Goal: Transaction & Acquisition: Purchase product/service

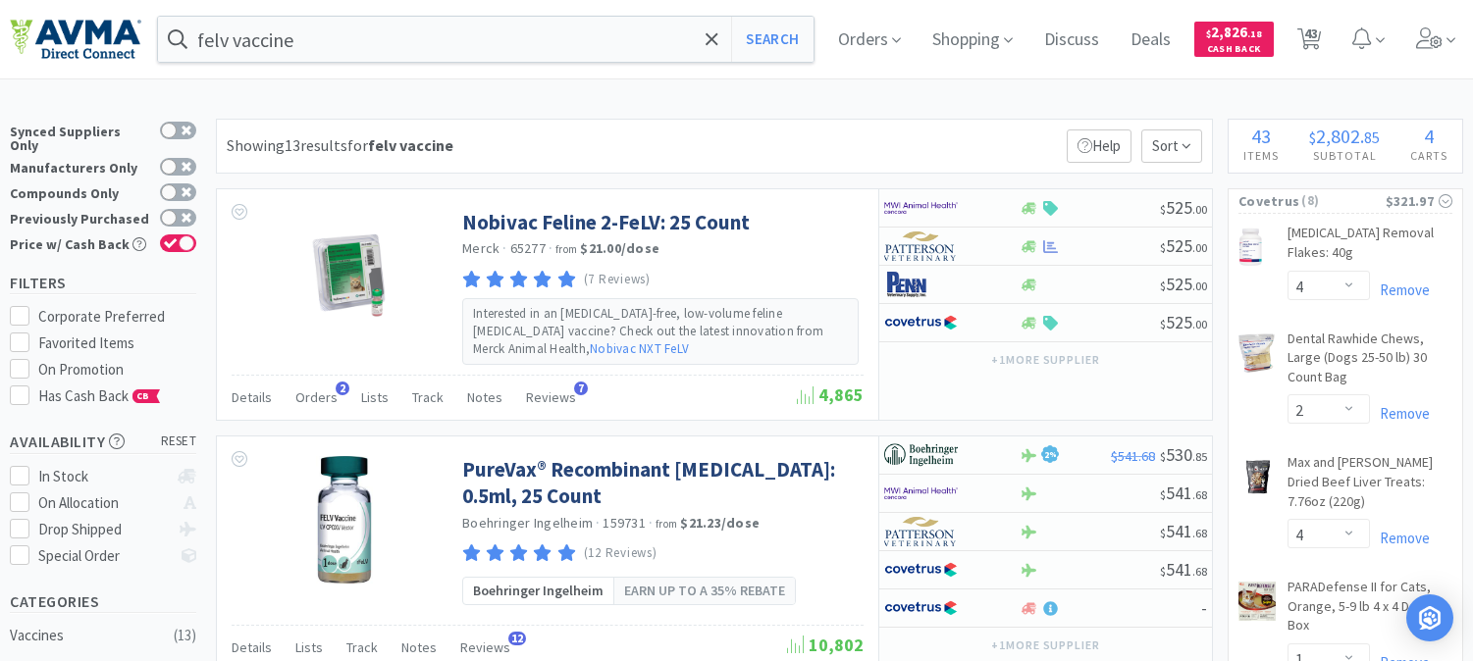
select select "4"
select select "2"
select select "4"
select select "1"
select select "2"
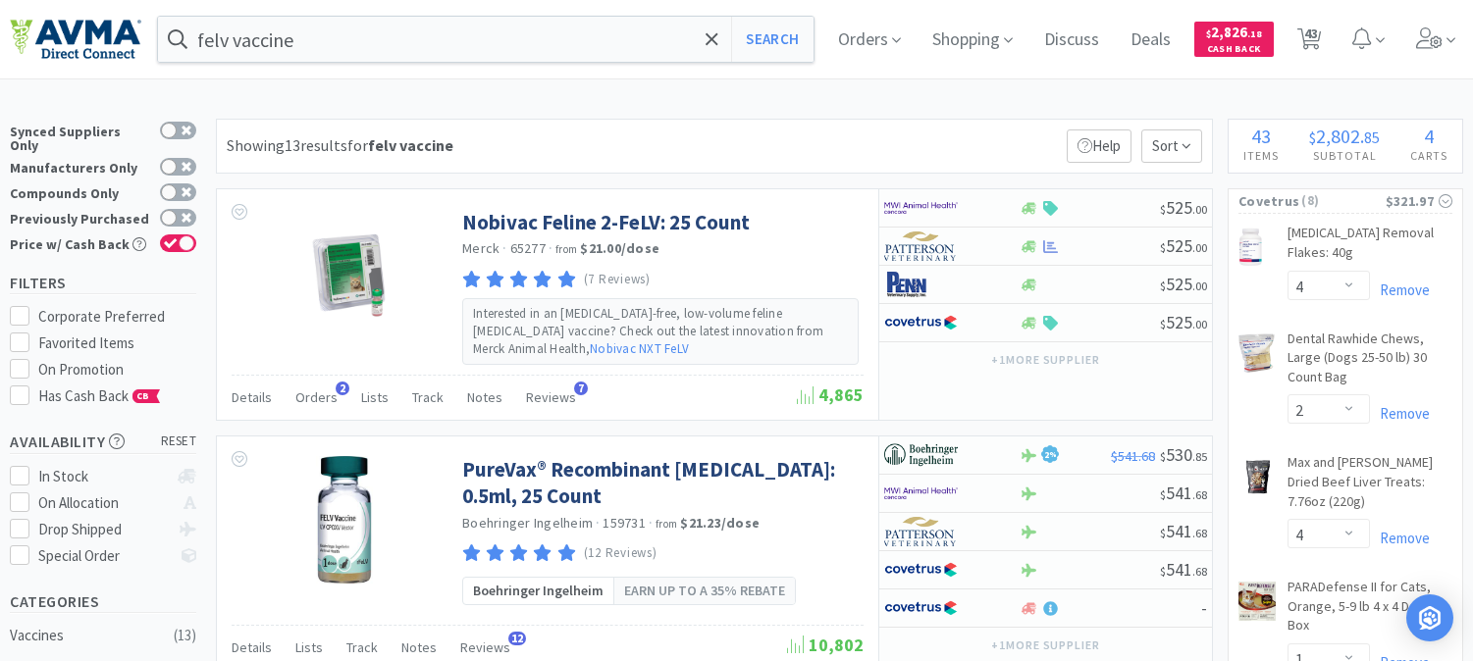
select select "1"
select select "4"
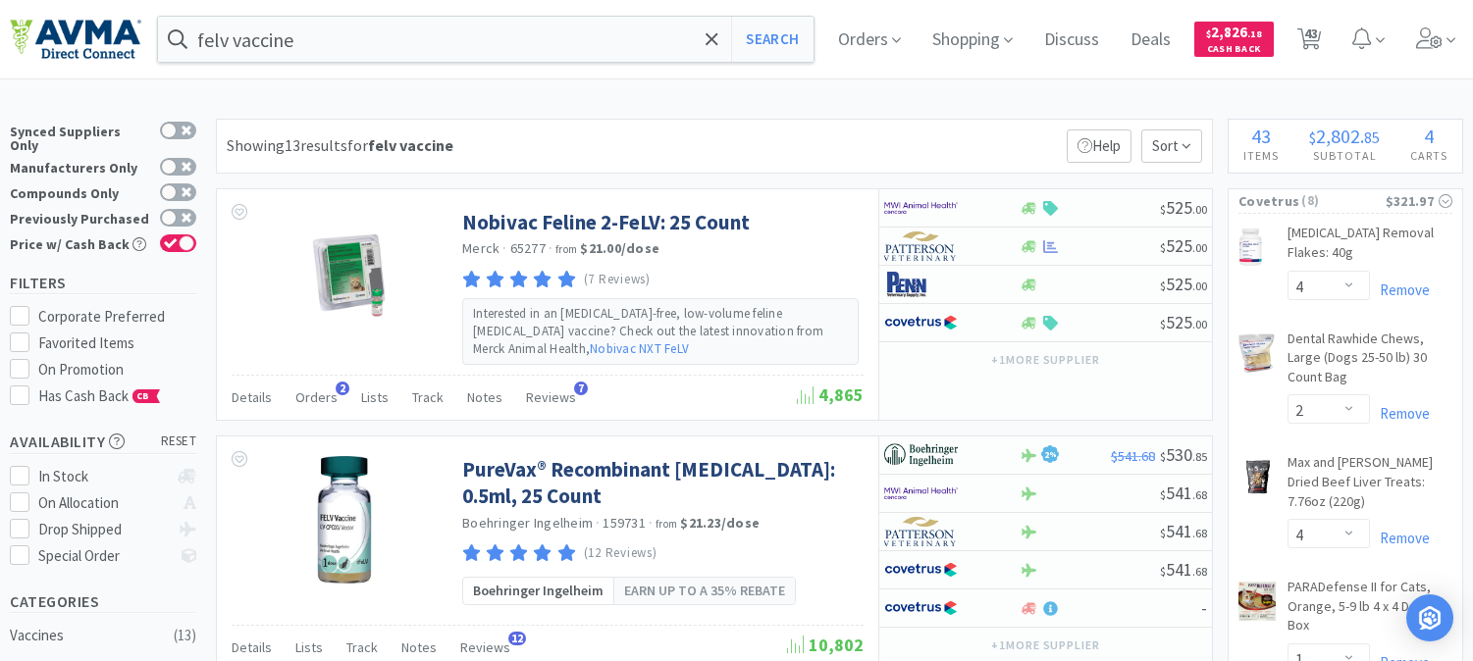
select select "1"
select select "2"
select select "1"
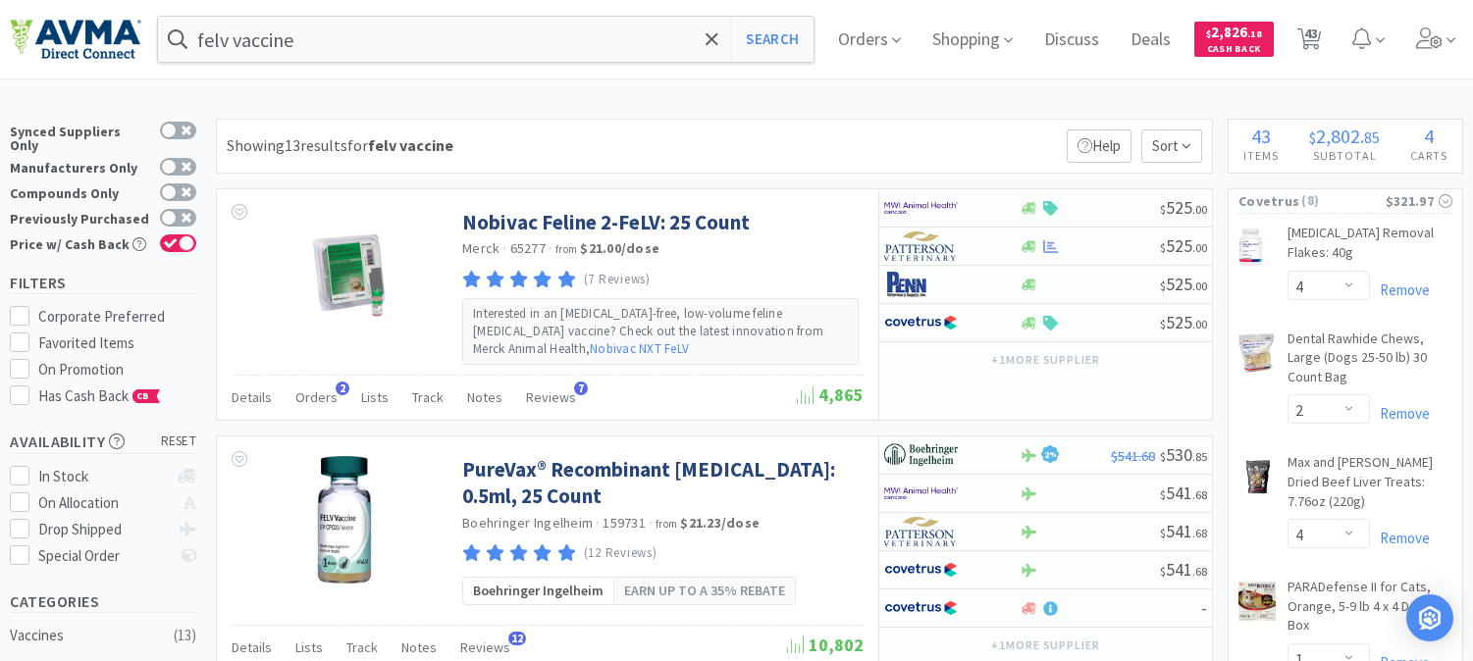
select select "1"
select select "2"
select select "10"
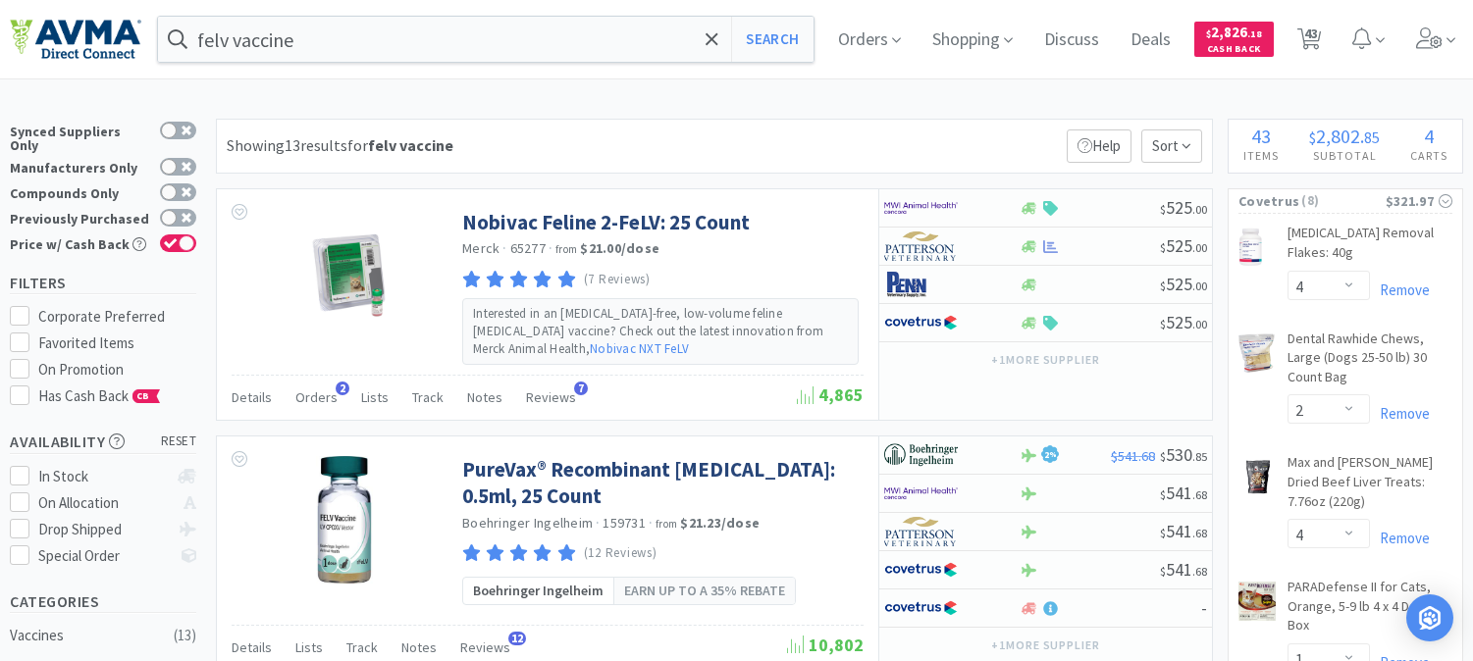
select select "1"
select select "2"
select select "1"
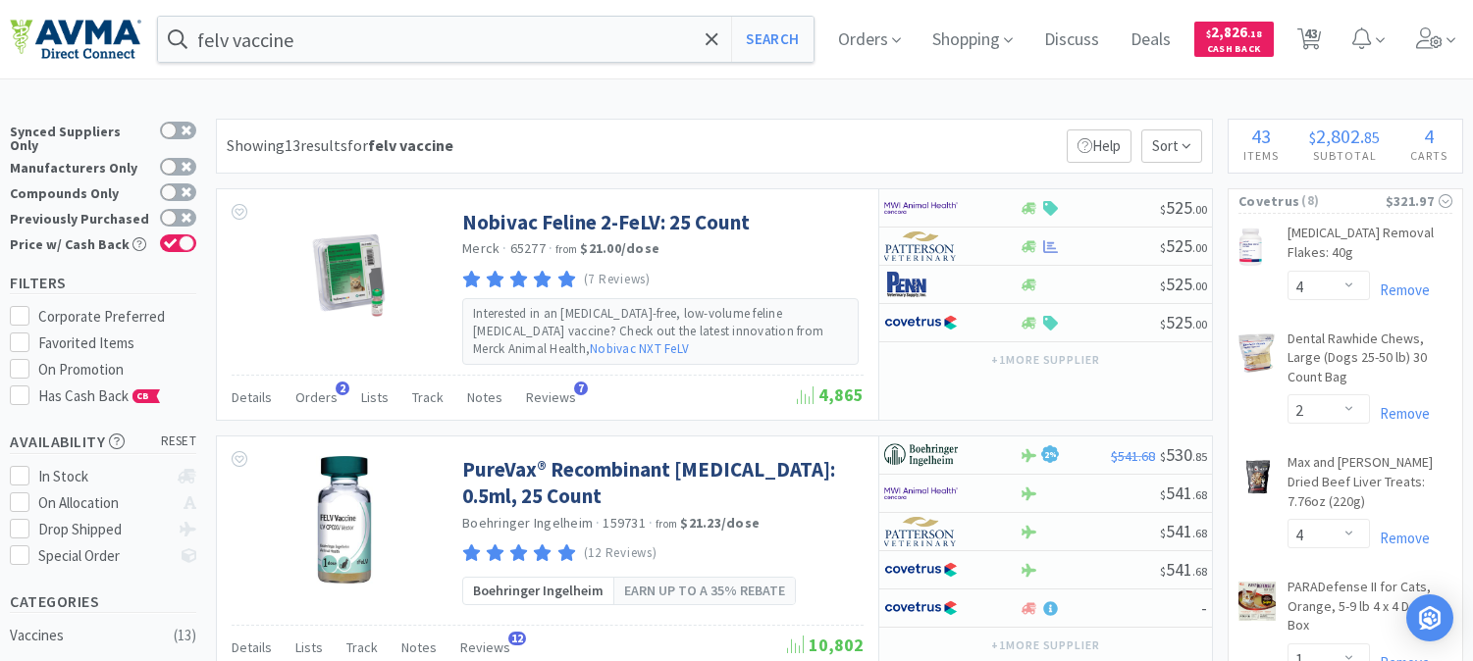
select select "1"
select select "3"
select select "1"
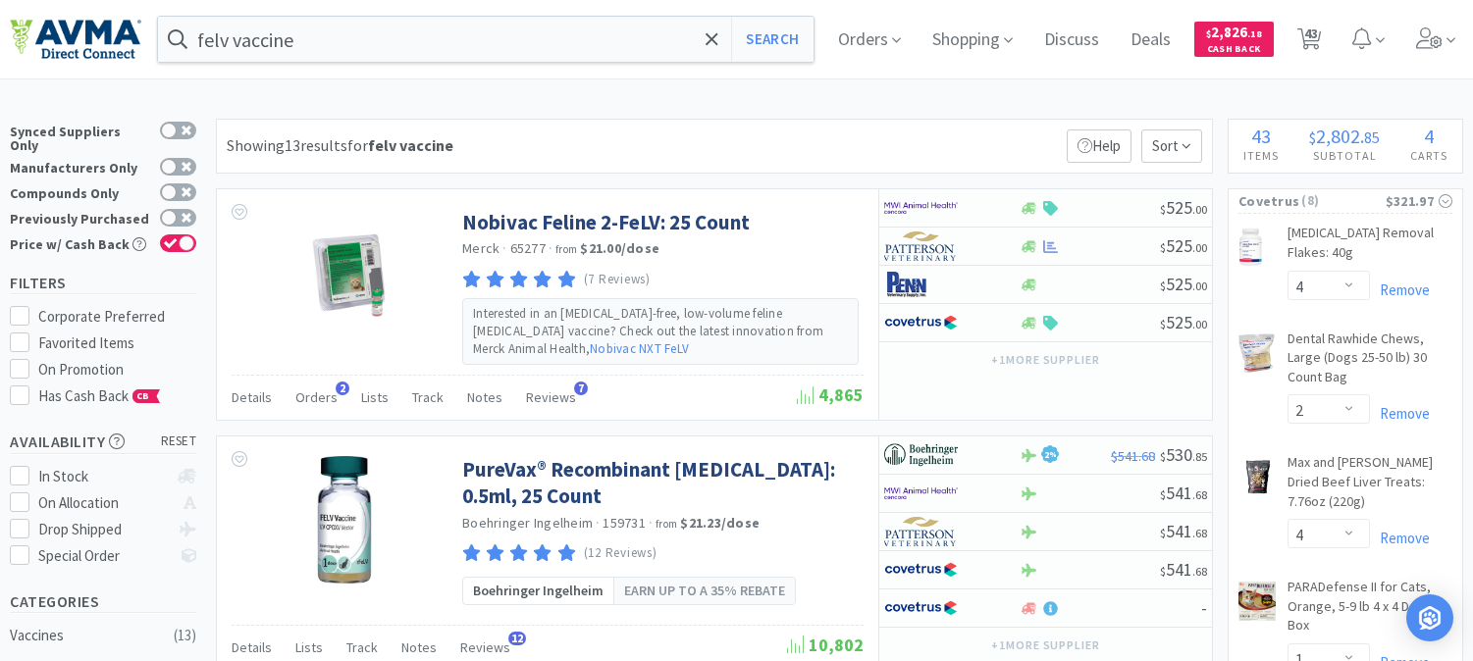
select select "1"
select select "5"
select select "1"
select select "6"
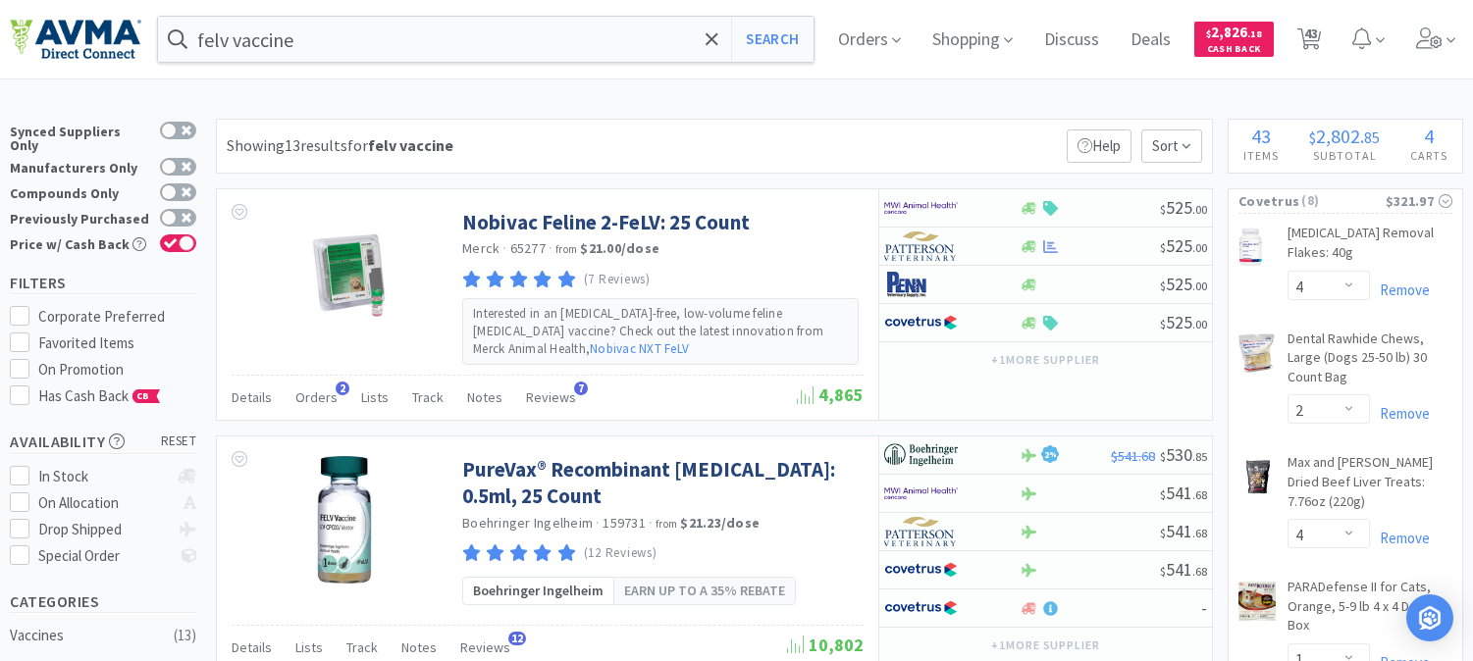
select select "8"
select select "3"
select select "1"
select select "6"
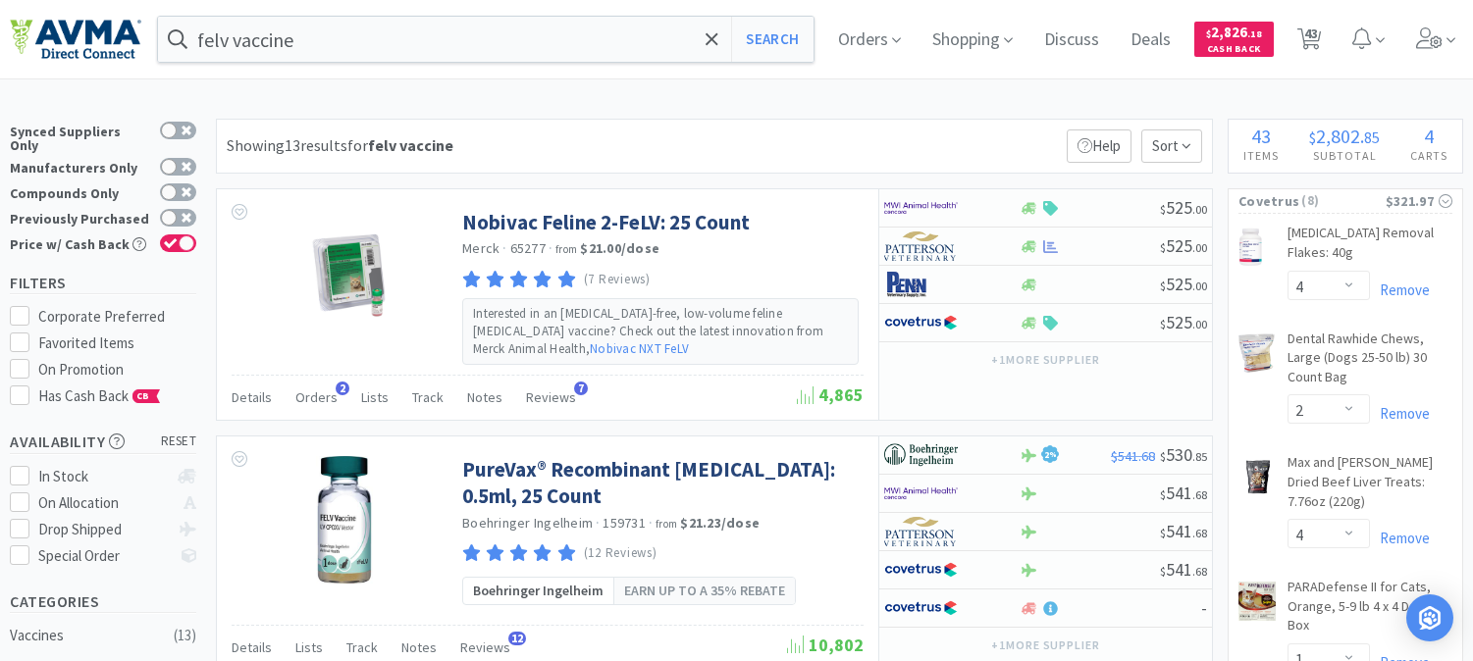
select select "1"
select select "2"
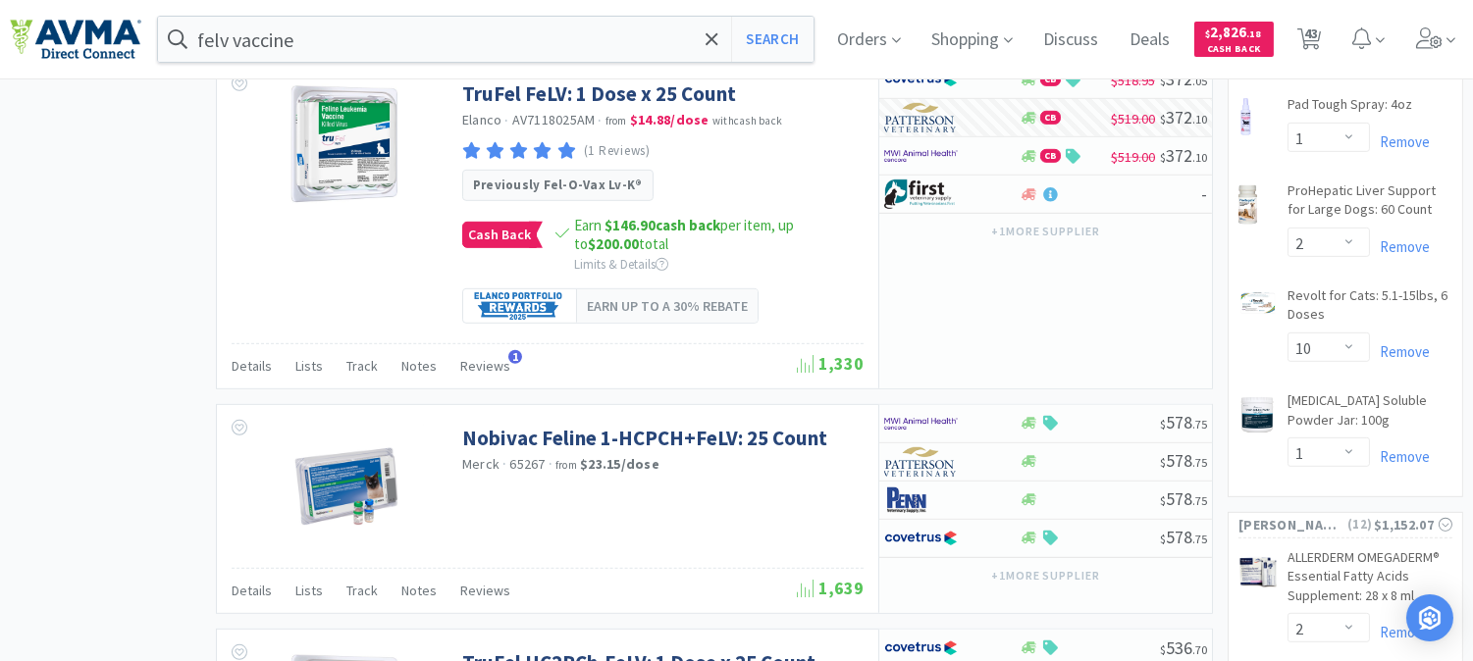
click at [319, 27] on input "felv vaccine" at bounding box center [486, 39] width 656 height 45
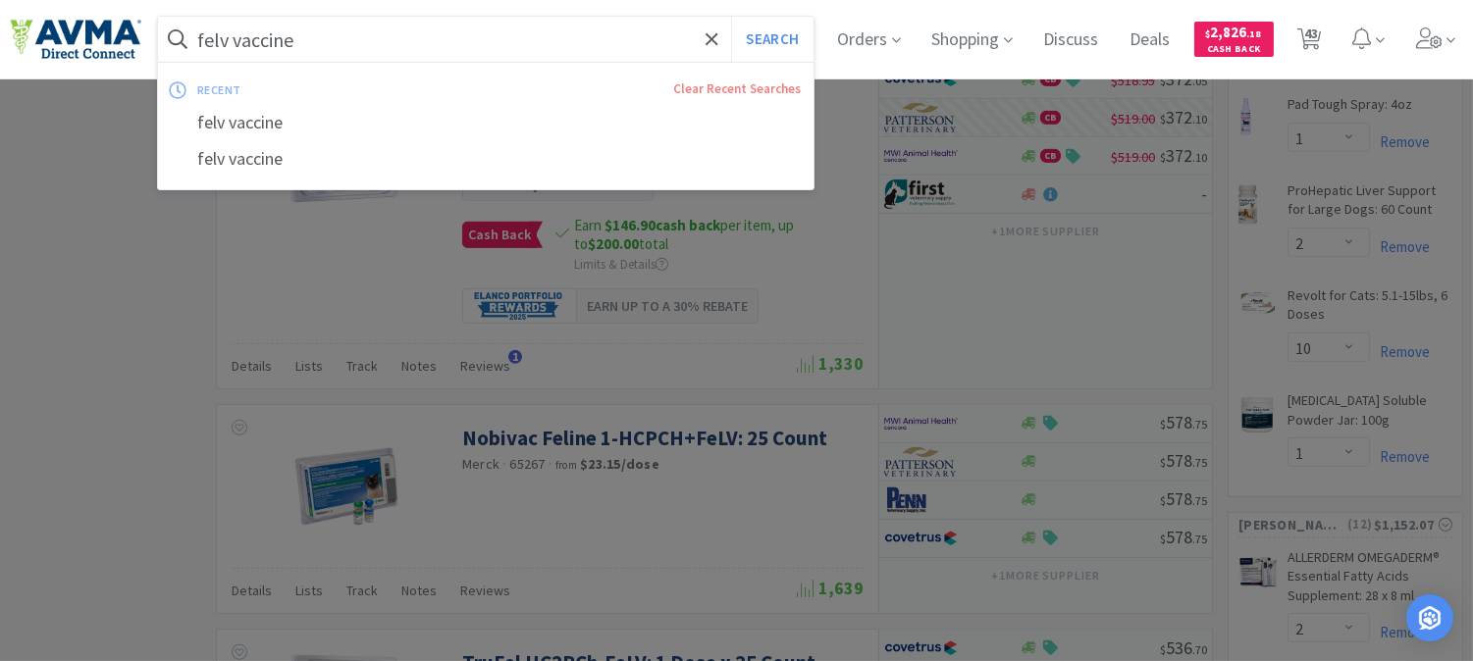
paste input "049966"
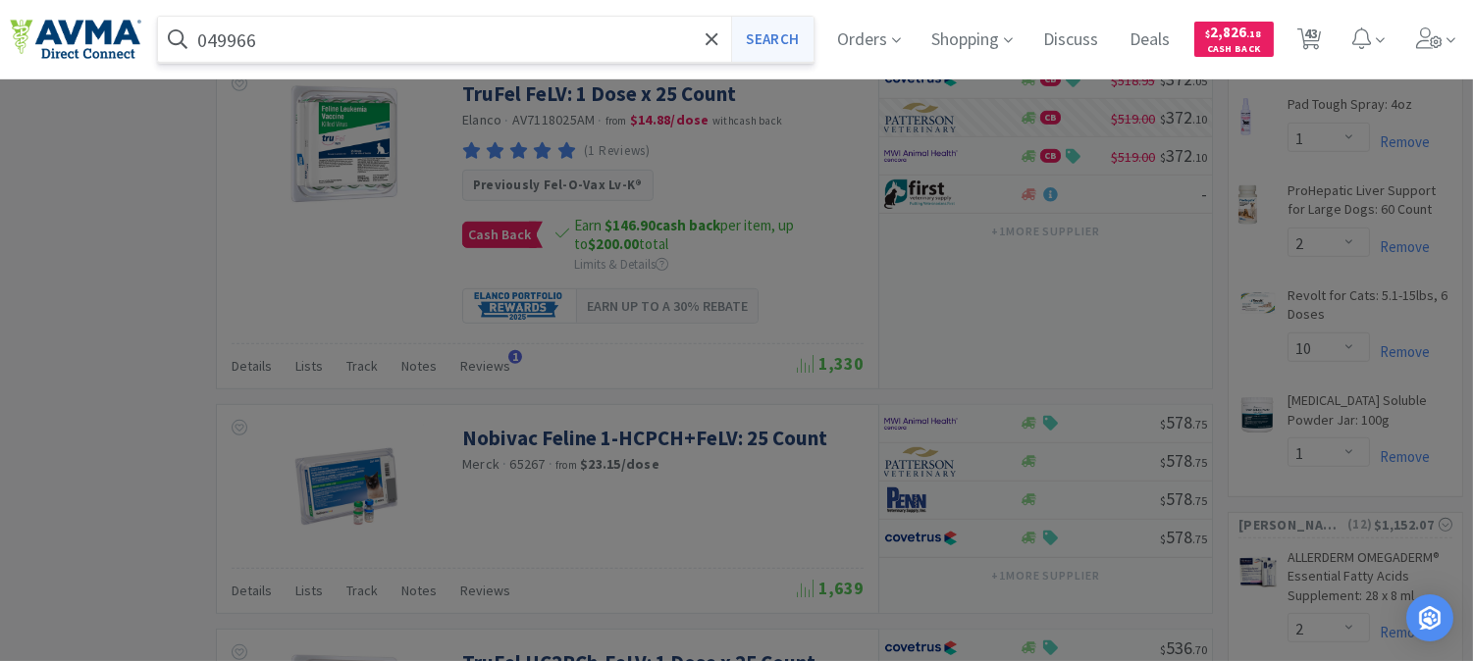
type input "049966"
click at [782, 41] on button "Search" at bounding box center [771, 39] width 81 height 45
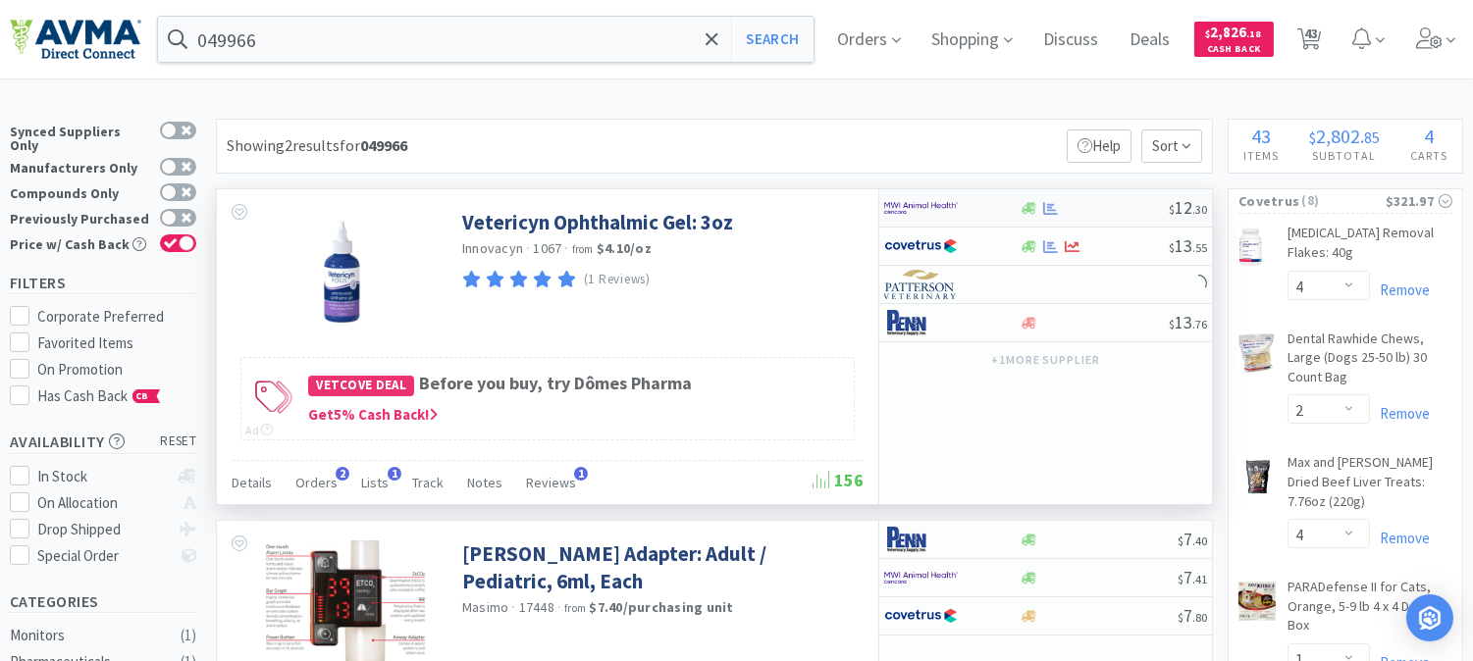
click at [927, 208] on img at bounding box center [921, 207] width 74 height 29
select select "1"
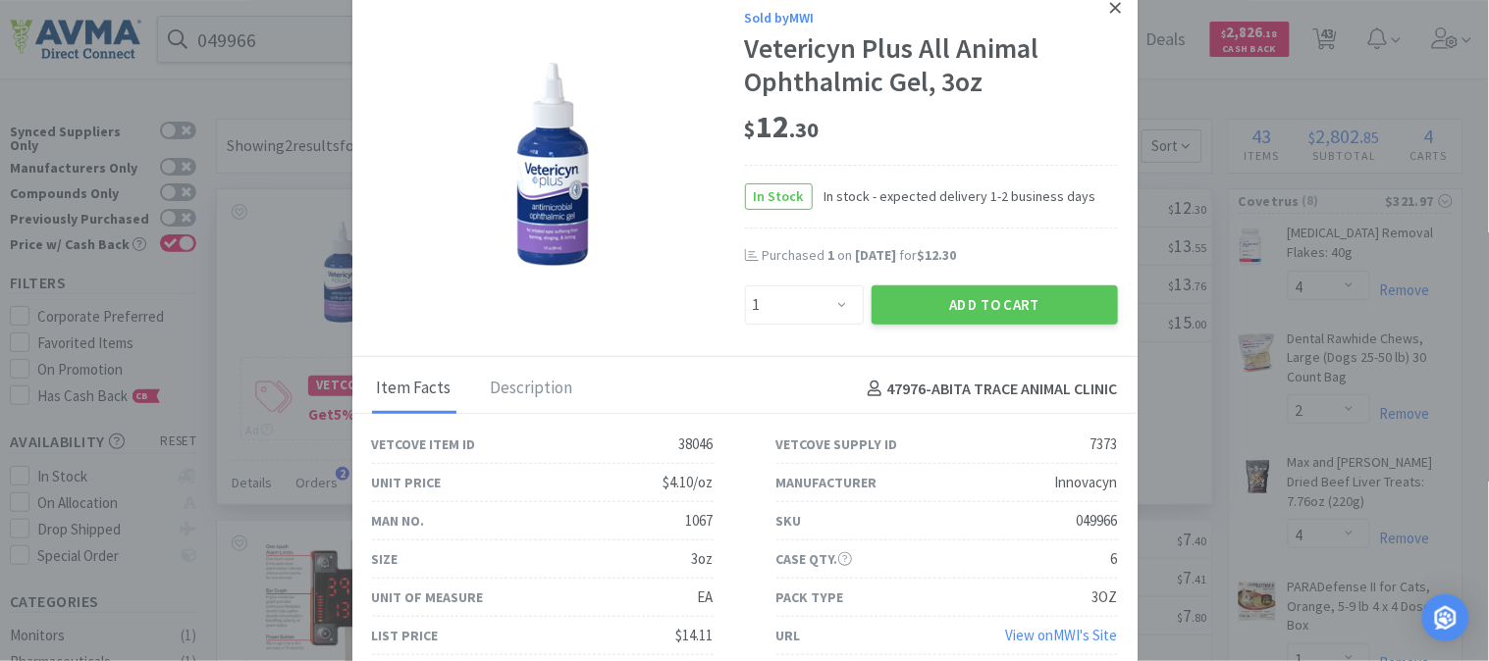
click at [1098, 6] on link at bounding box center [1115, 8] width 34 height 42
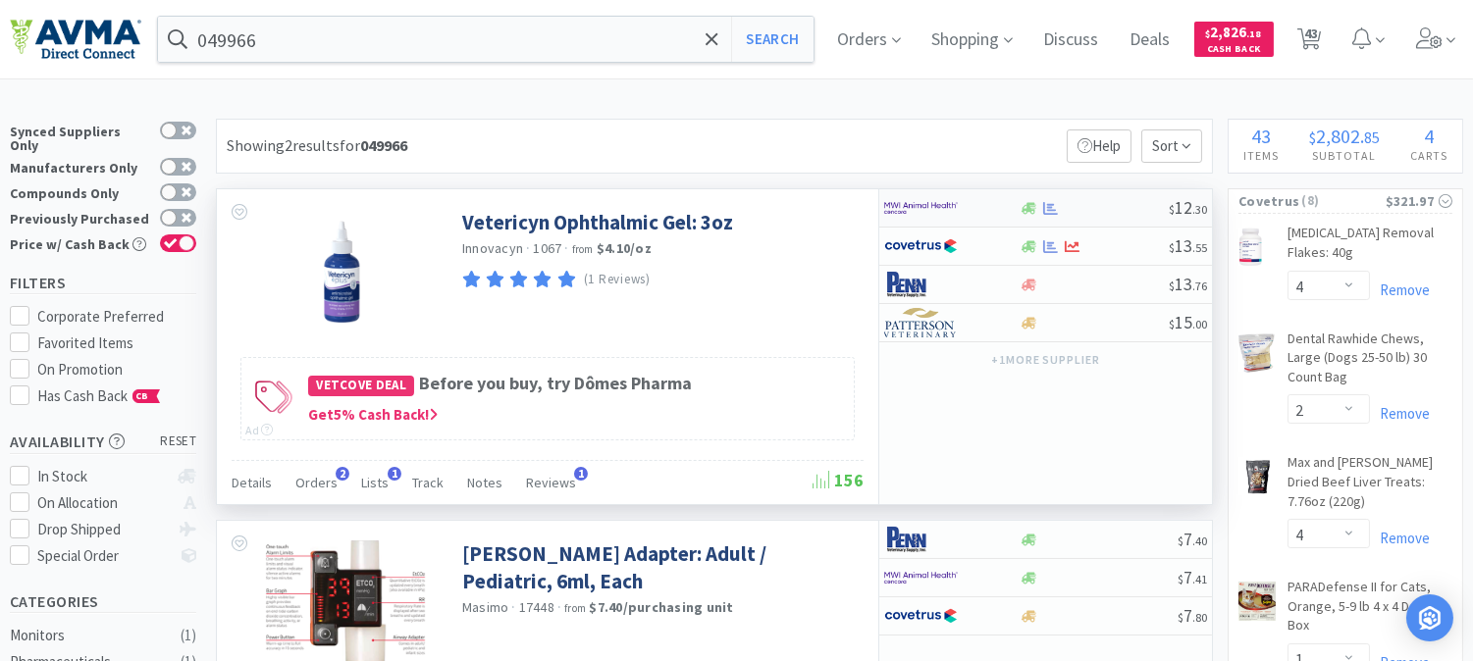
click at [914, 209] on img at bounding box center [921, 207] width 74 height 29
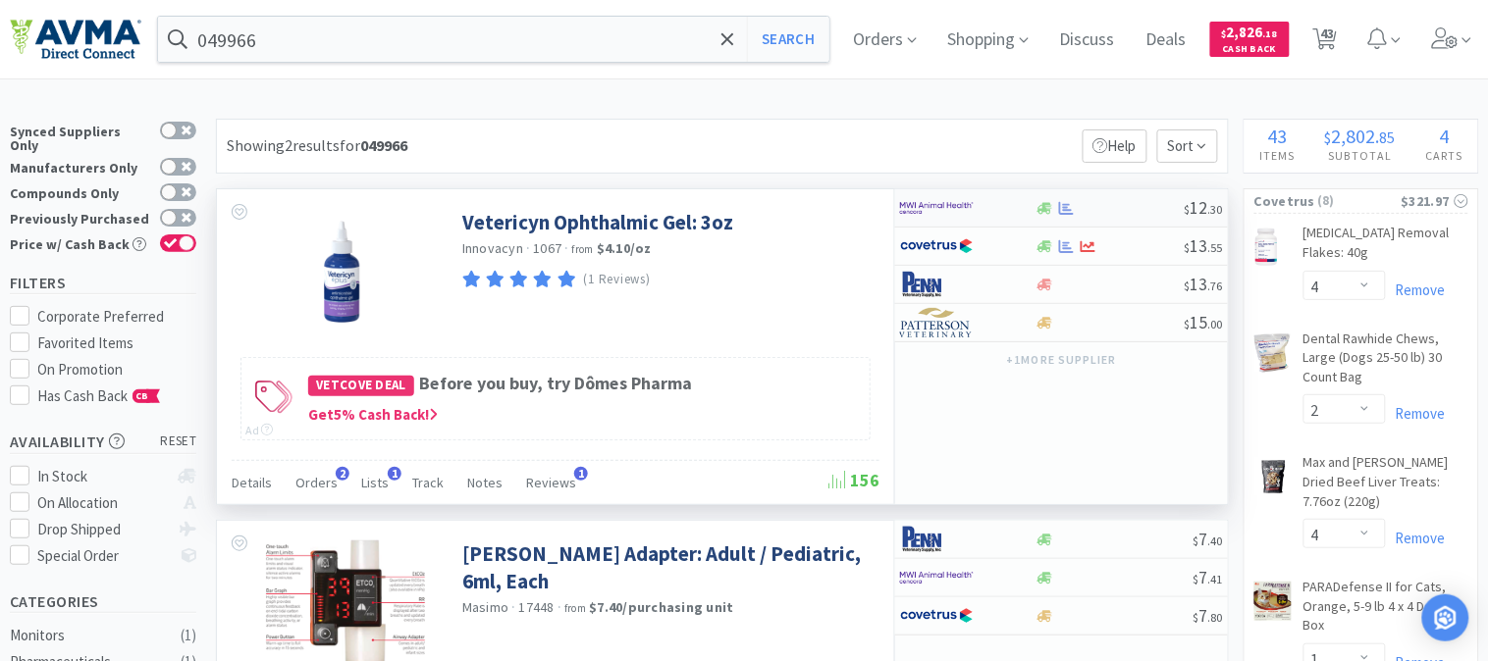
select select "1"
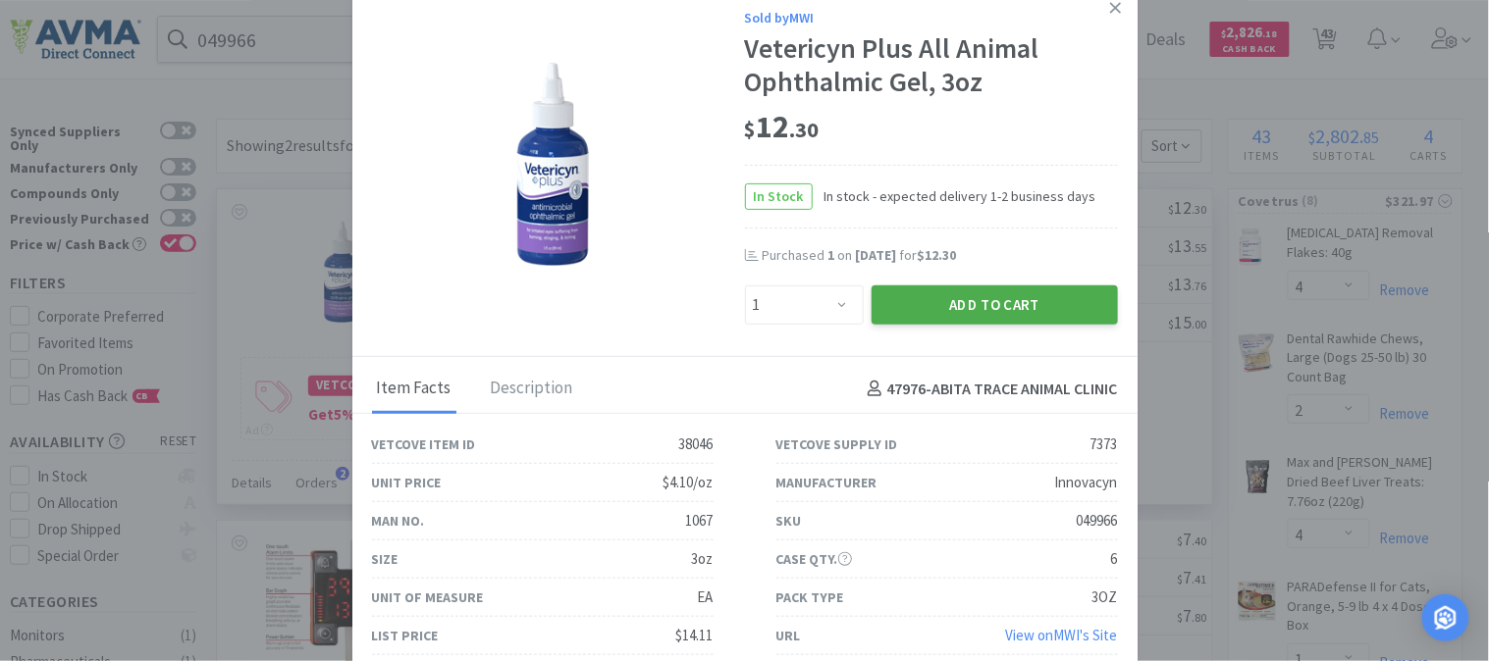
click at [958, 304] on button "Add to Cart" at bounding box center [994, 305] width 246 height 39
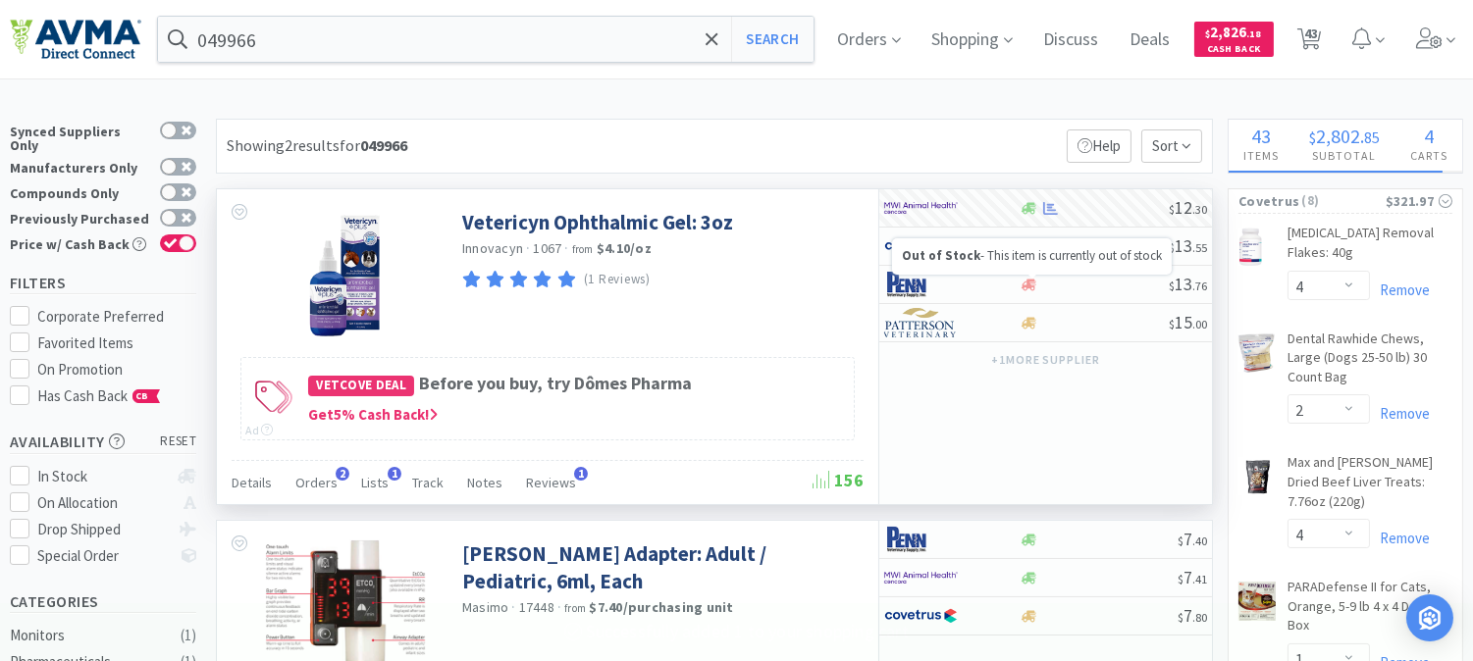
select select "1"
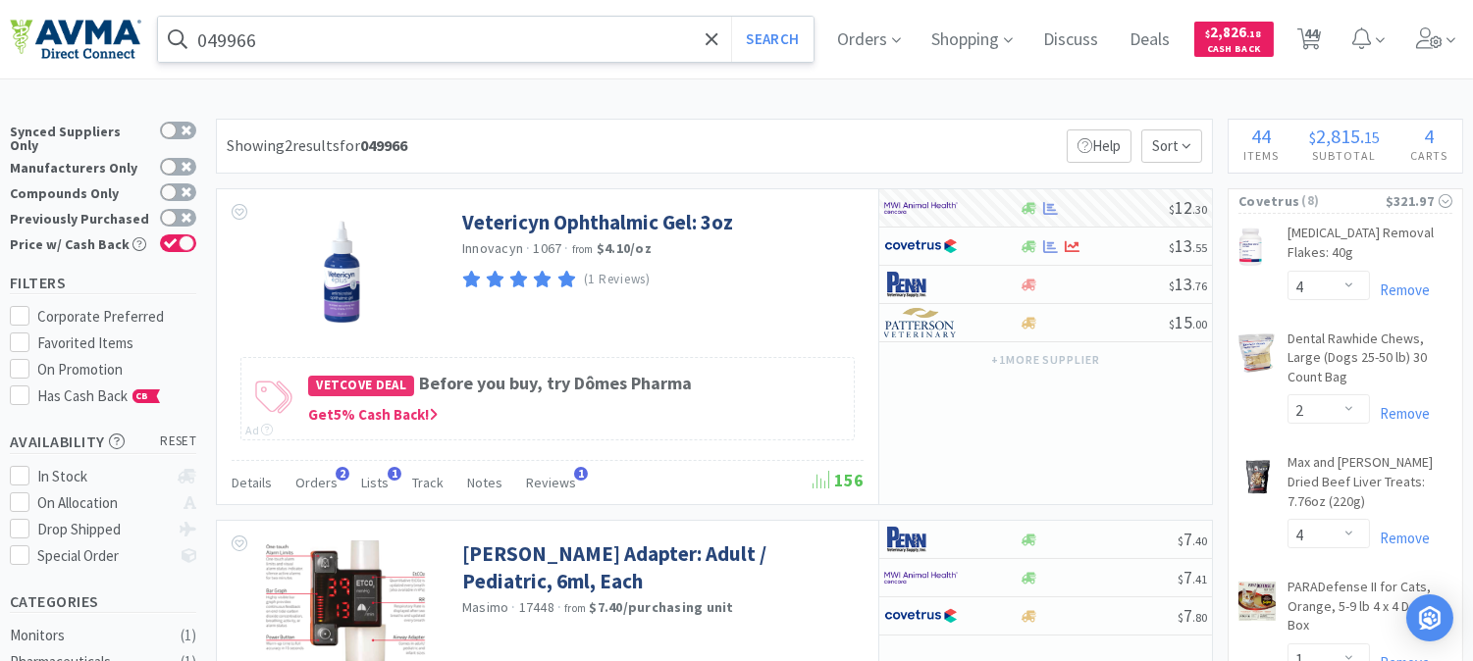
click at [309, 17] on input "049966" at bounding box center [486, 39] width 656 height 45
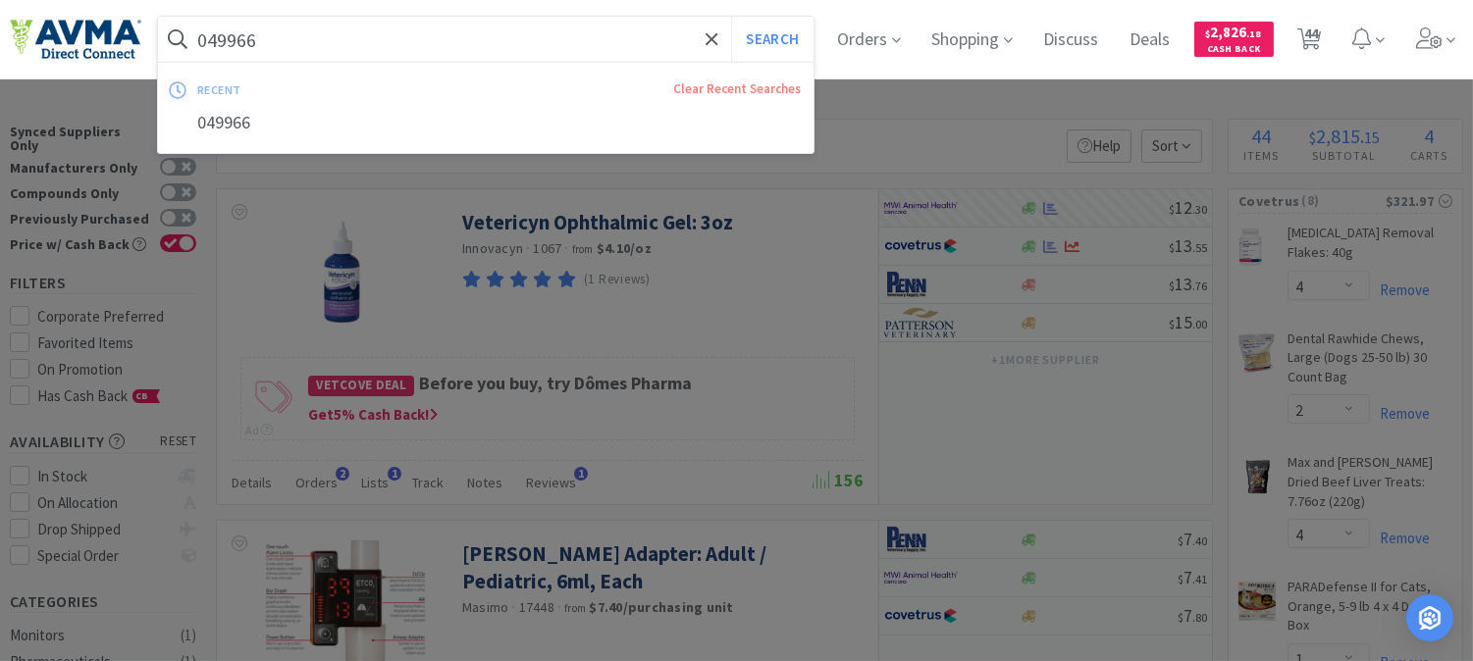
paste input "04853"
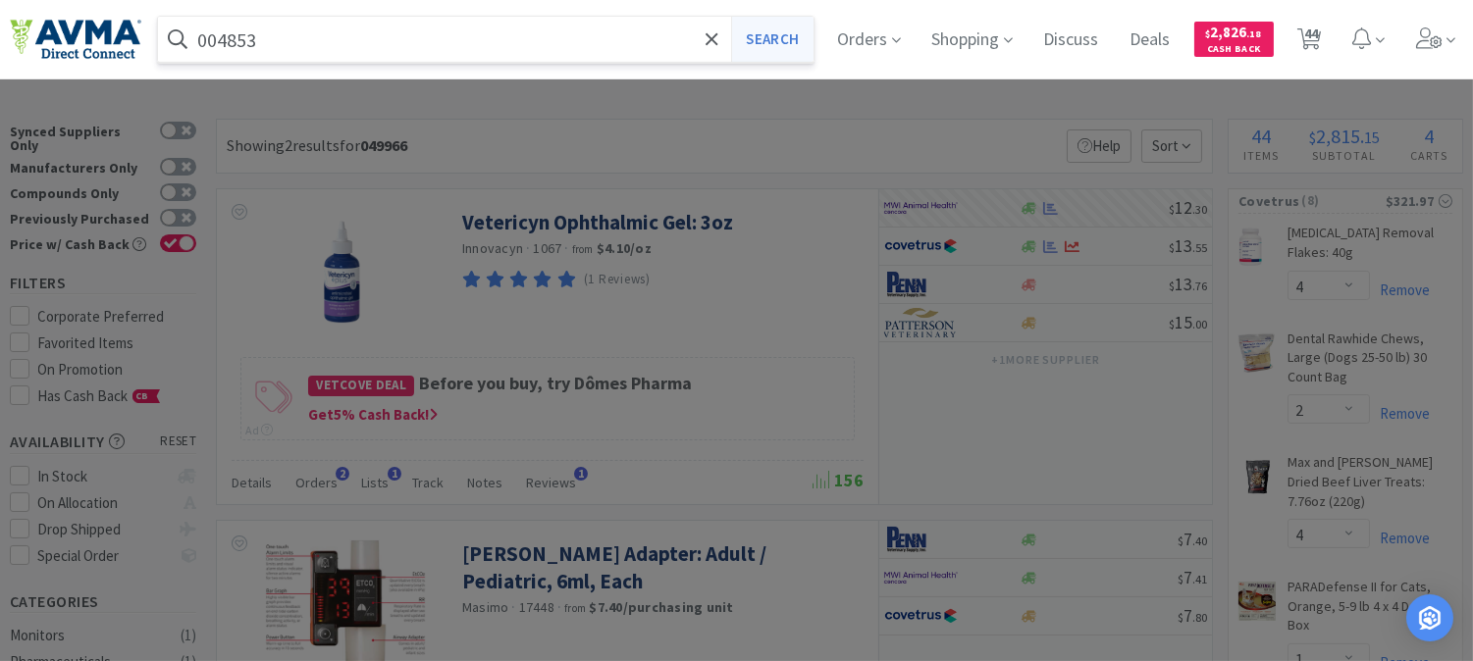
click at [797, 31] on button "Search" at bounding box center [771, 39] width 81 height 45
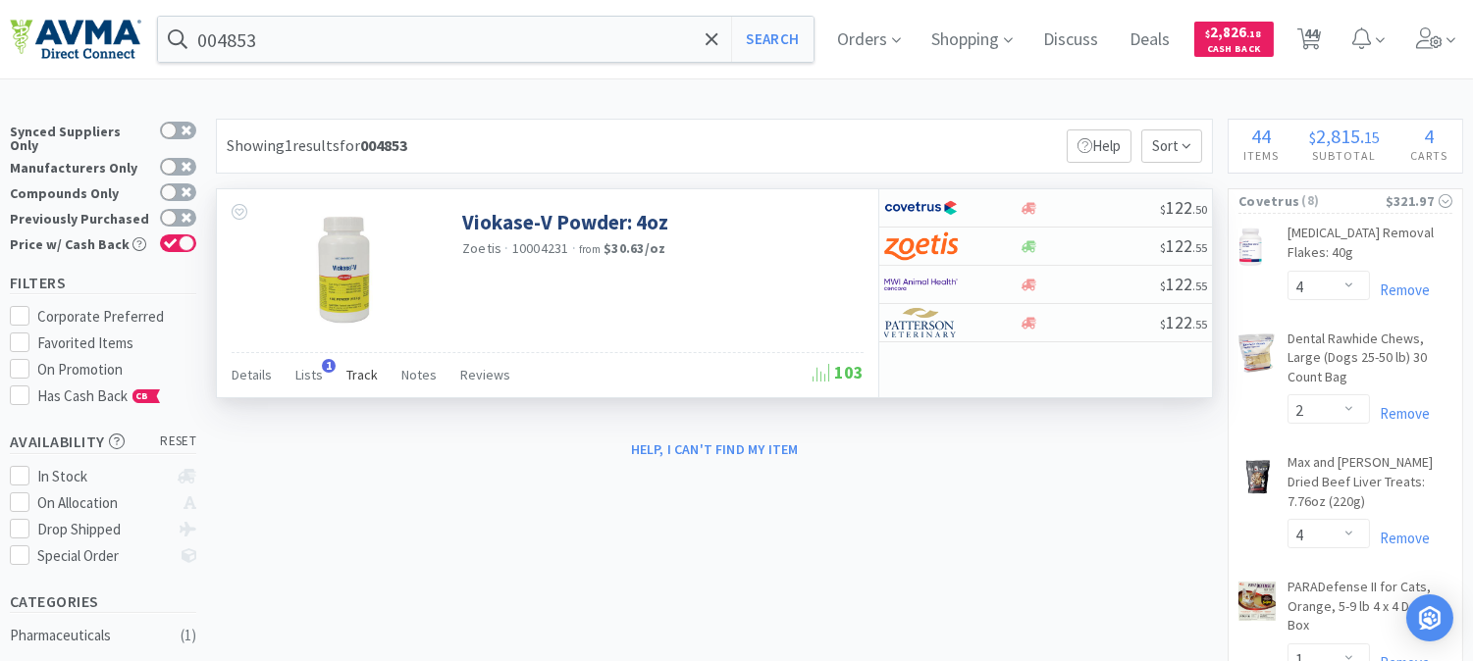
click at [353, 373] on span "Track" at bounding box center [361, 375] width 31 height 18
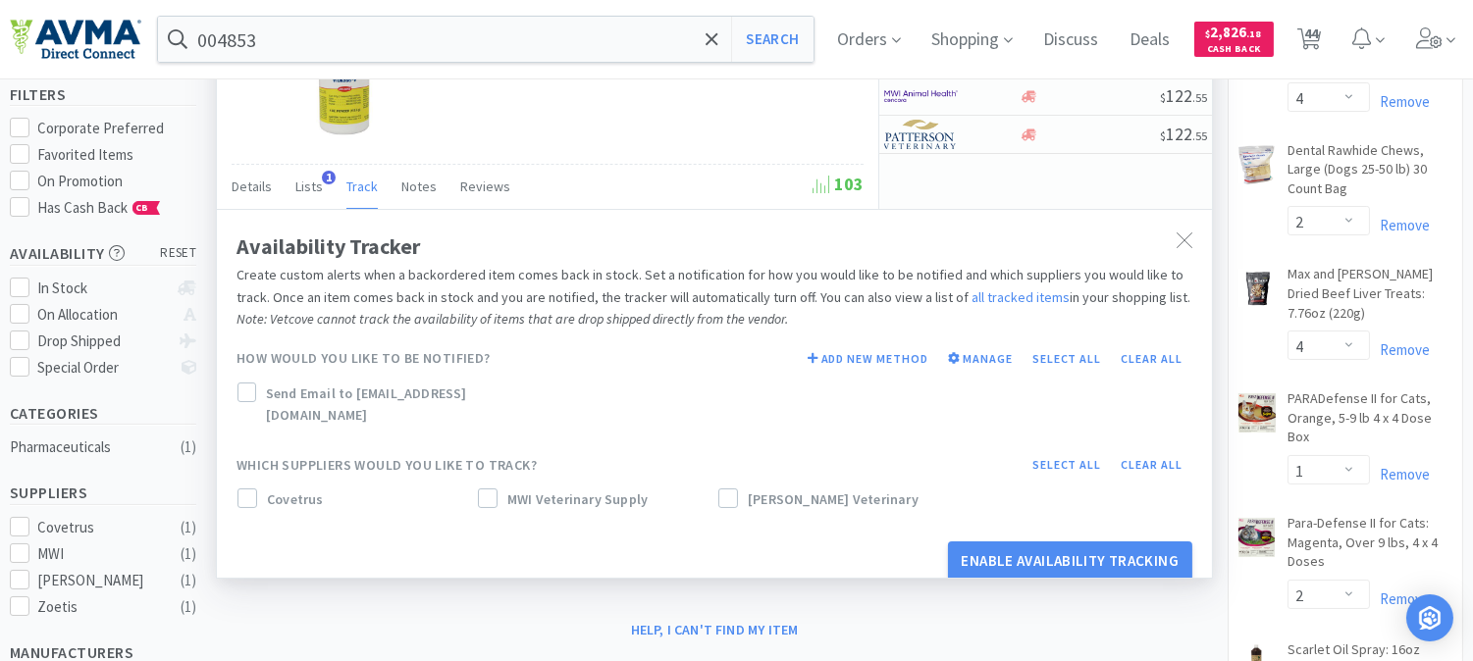
scroll to position [218, 0]
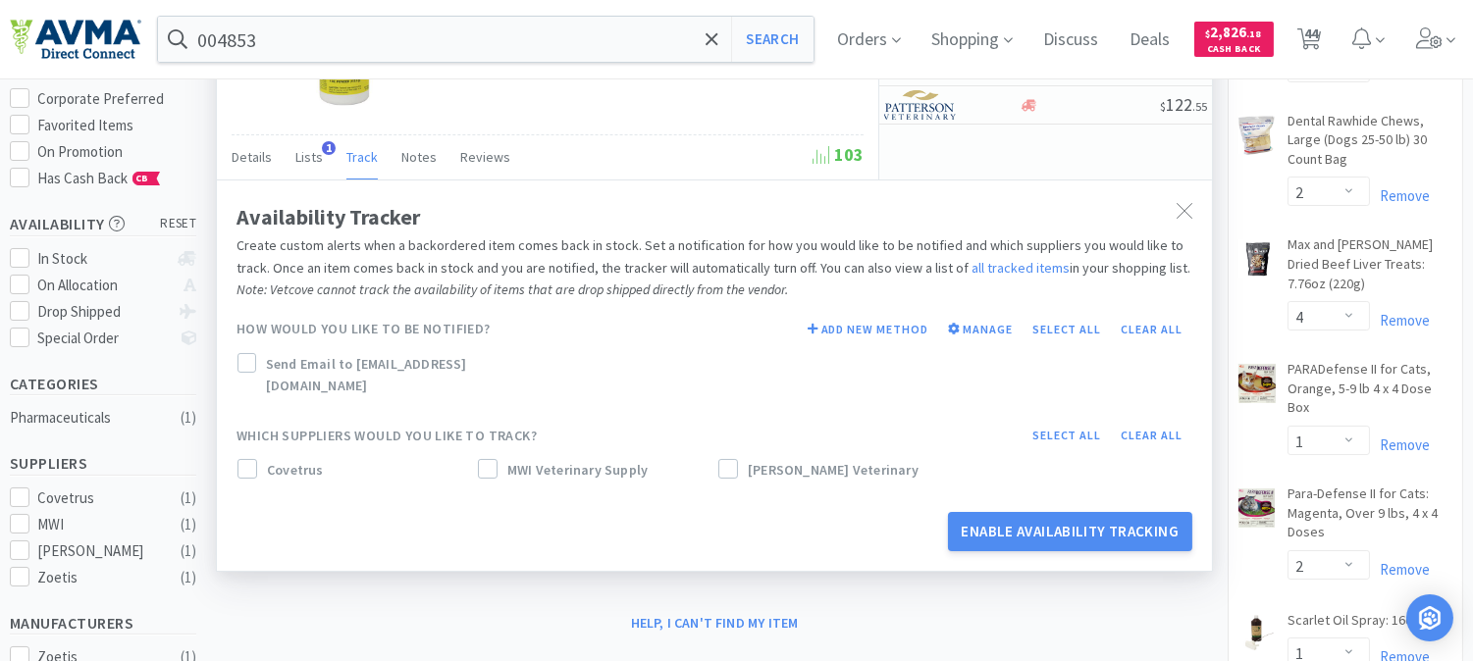
drag, startPoint x: 230, startPoint y: 452, endPoint x: 347, endPoint y: 451, distance: 117.8
click at [231, 452] on div "Availability Tracker Create custom alerts when a backordered item comes back in…" at bounding box center [714, 376] width 995 height 392
click at [257, 360] on label "Send Email to [EMAIL_ADDRESS][DOMAIN_NAME]" at bounding box center [393, 375] width 313 height 44
click at [255, 459] on div at bounding box center [247, 469] width 20 height 20
click at [474, 455] on div "MWI Veterinary Supply" at bounding box center [594, 474] width 240 height 39
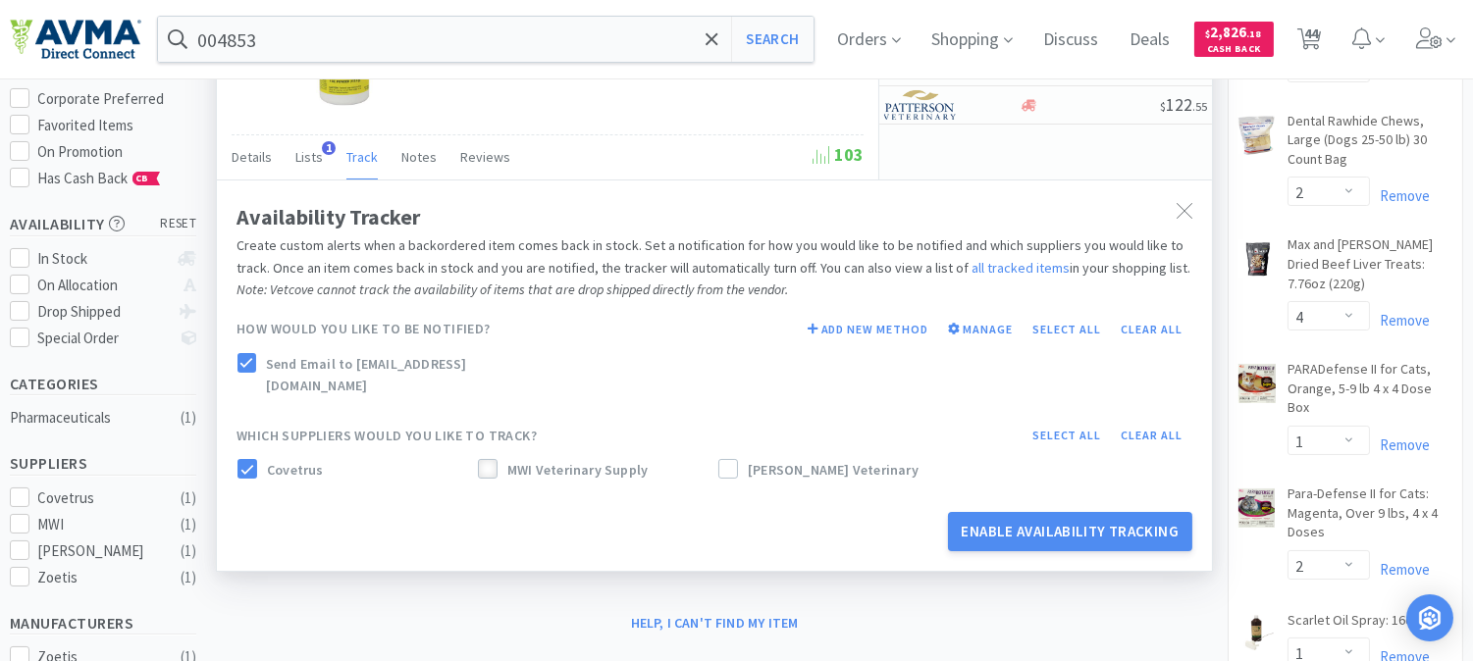
click at [488, 463] on icon at bounding box center [488, 470] width 14 height 14
click at [1067, 422] on button "Select all" at bounding box center [1067, 435] width 89 height 27
click at [1056, 512] on button "Enable Availability Tracking" at bounding box center [1070, 531] width 245 height 39
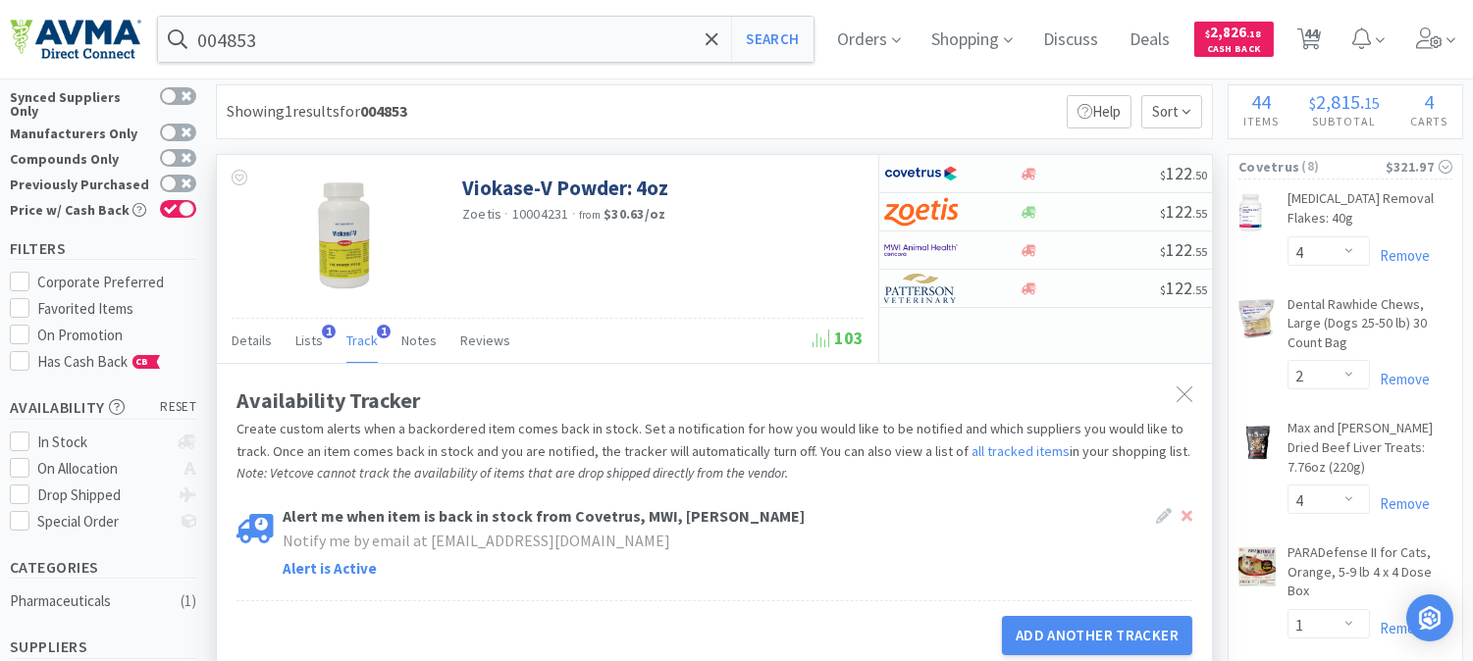
scroll to position [0, 0]
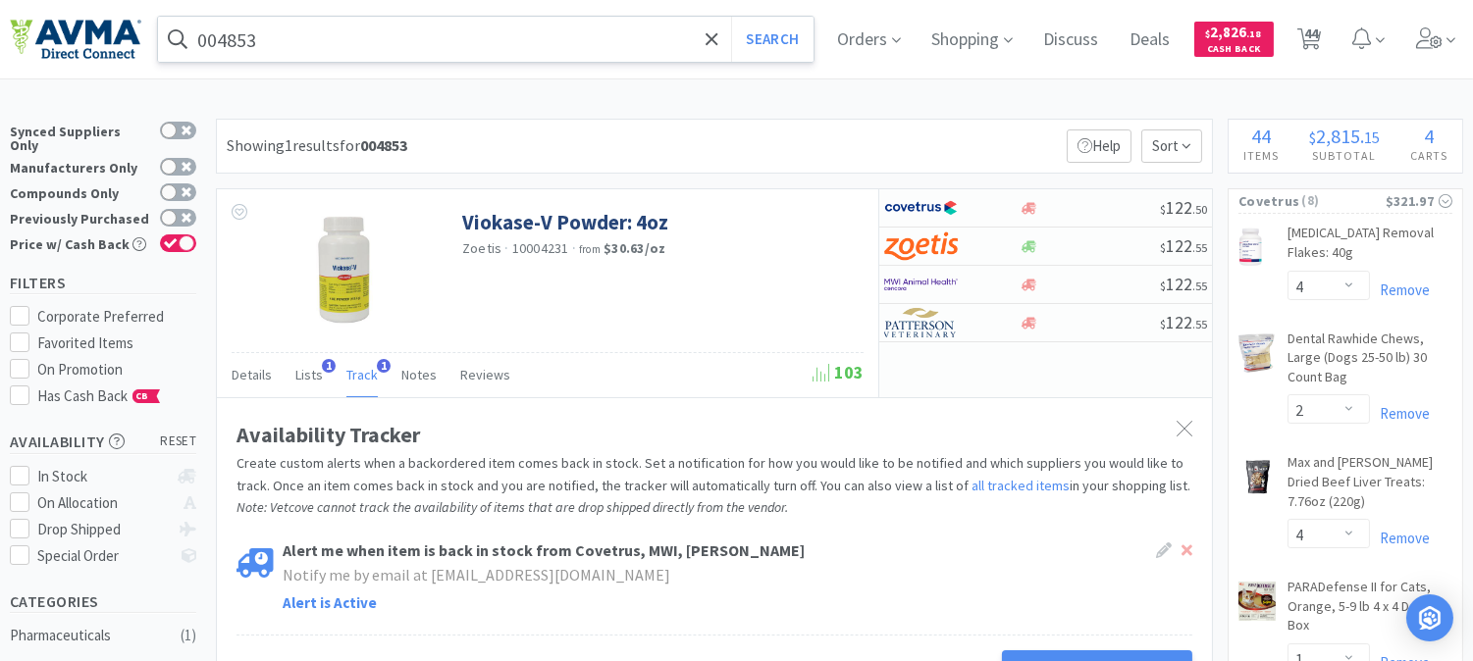
click at [343, 26] on input "004853" at bounding box center [486, 39] width 656 height 45
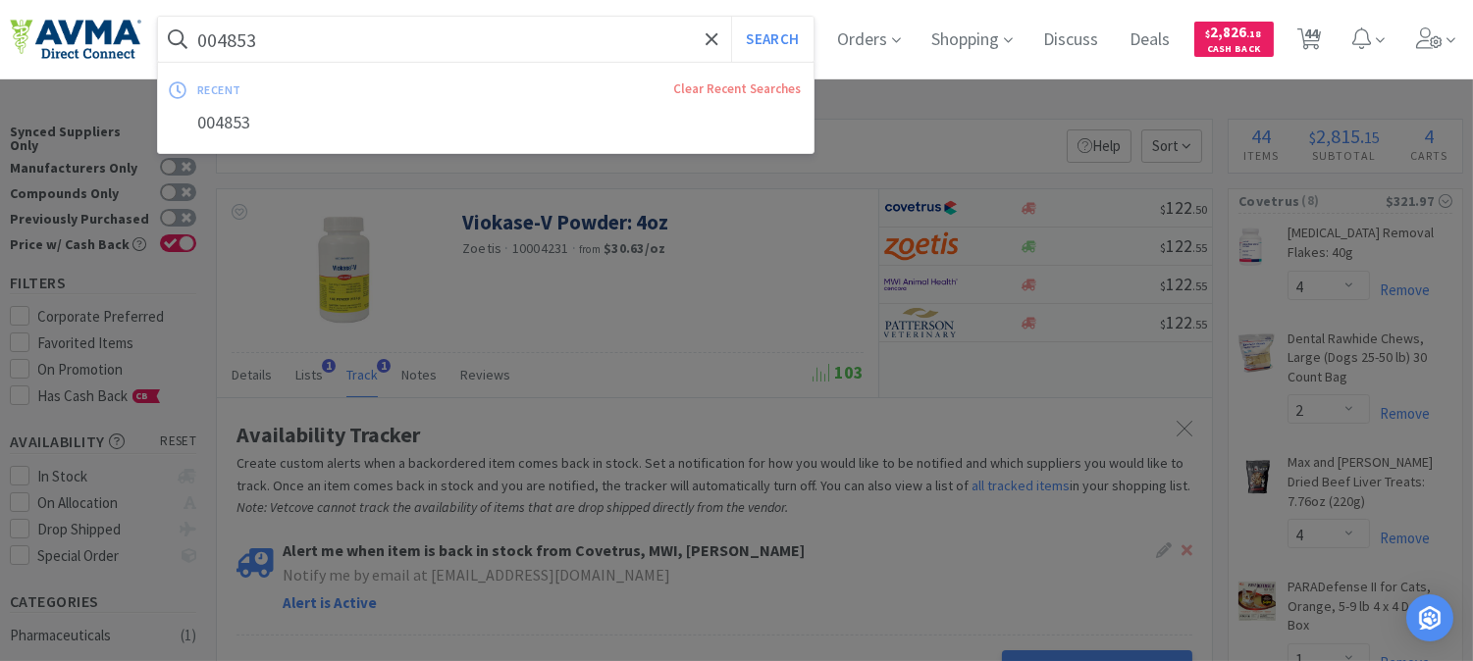
paste input "78881093"
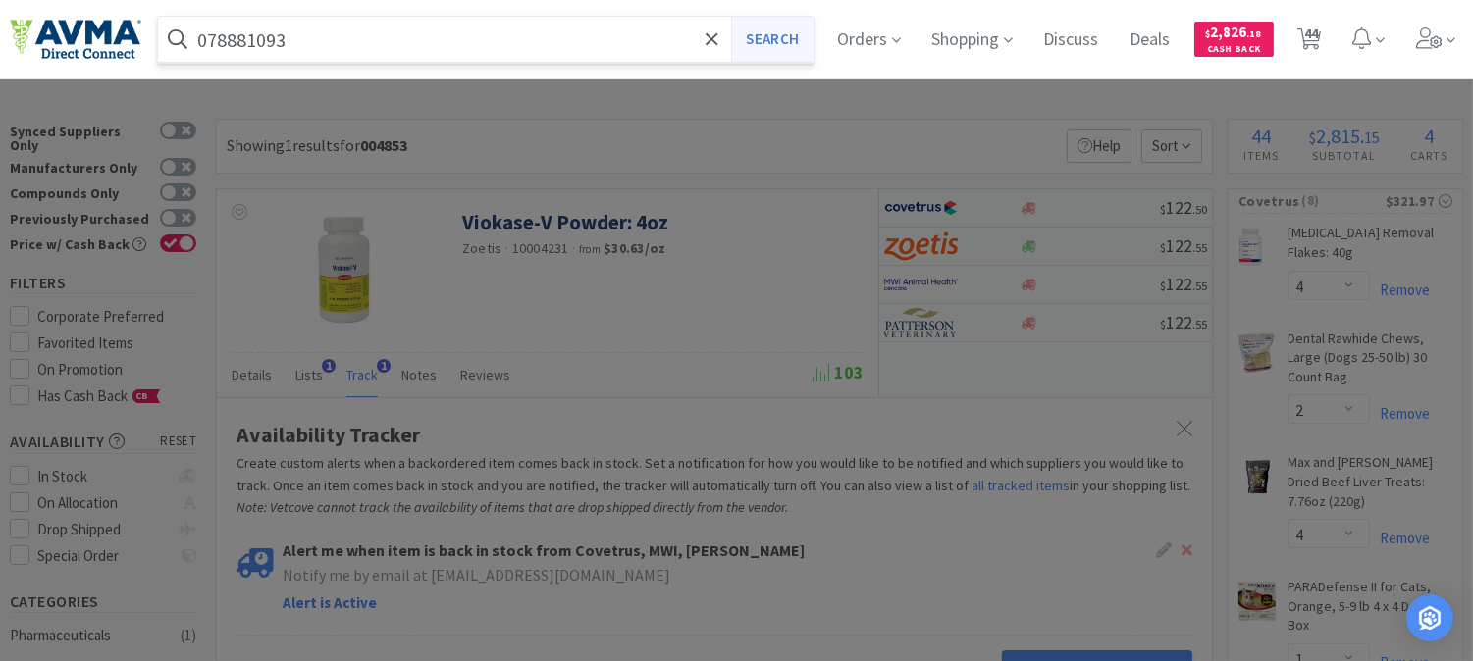
type input "078881093"
click at [777, 50] on button "Search" at bounding box center [771, 39] width 81 height 45
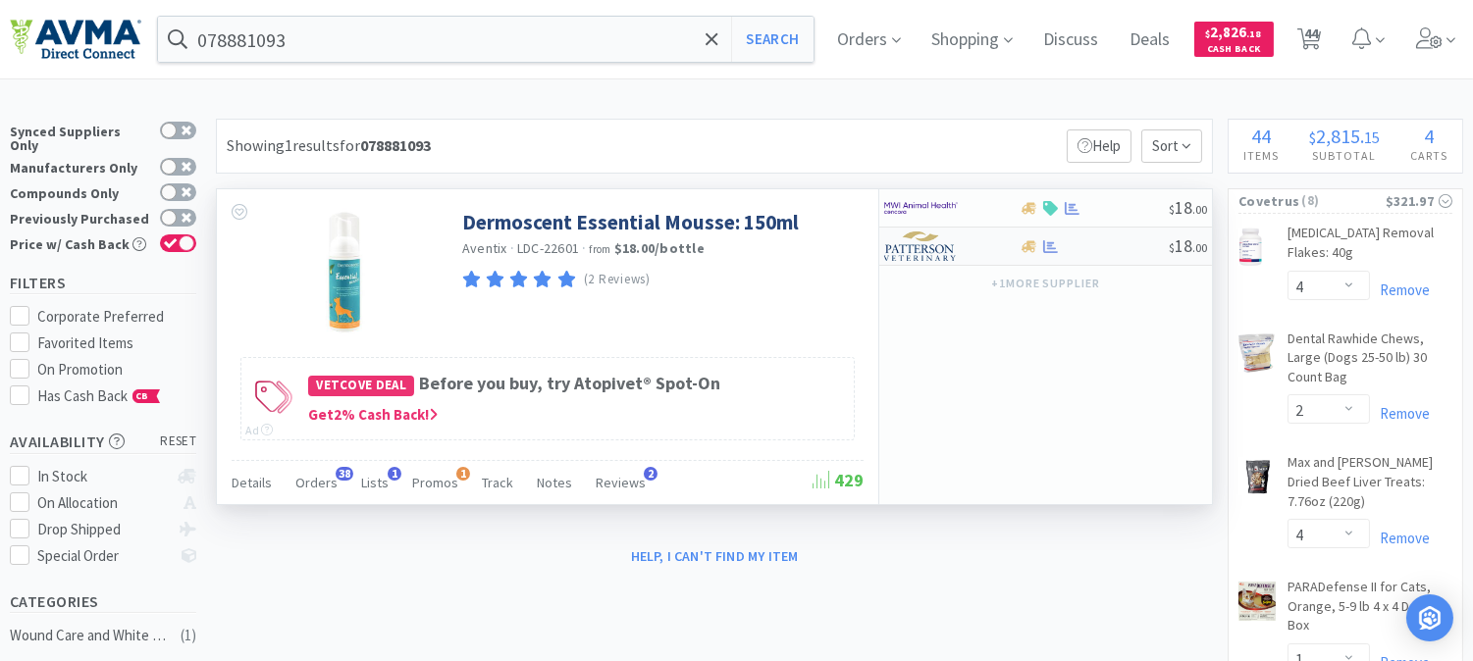
click at [915, 251] on img at bounding box center [921, 246] width 74 height 29
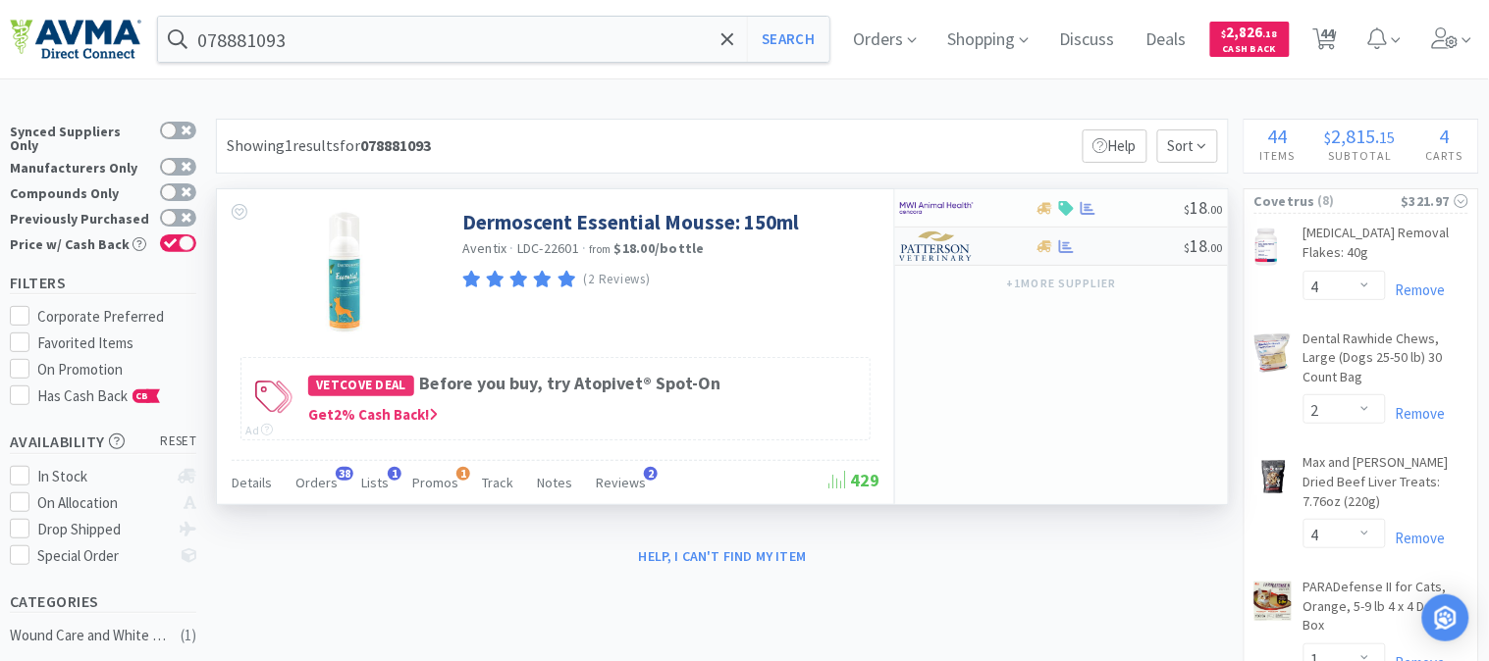
select select "1"
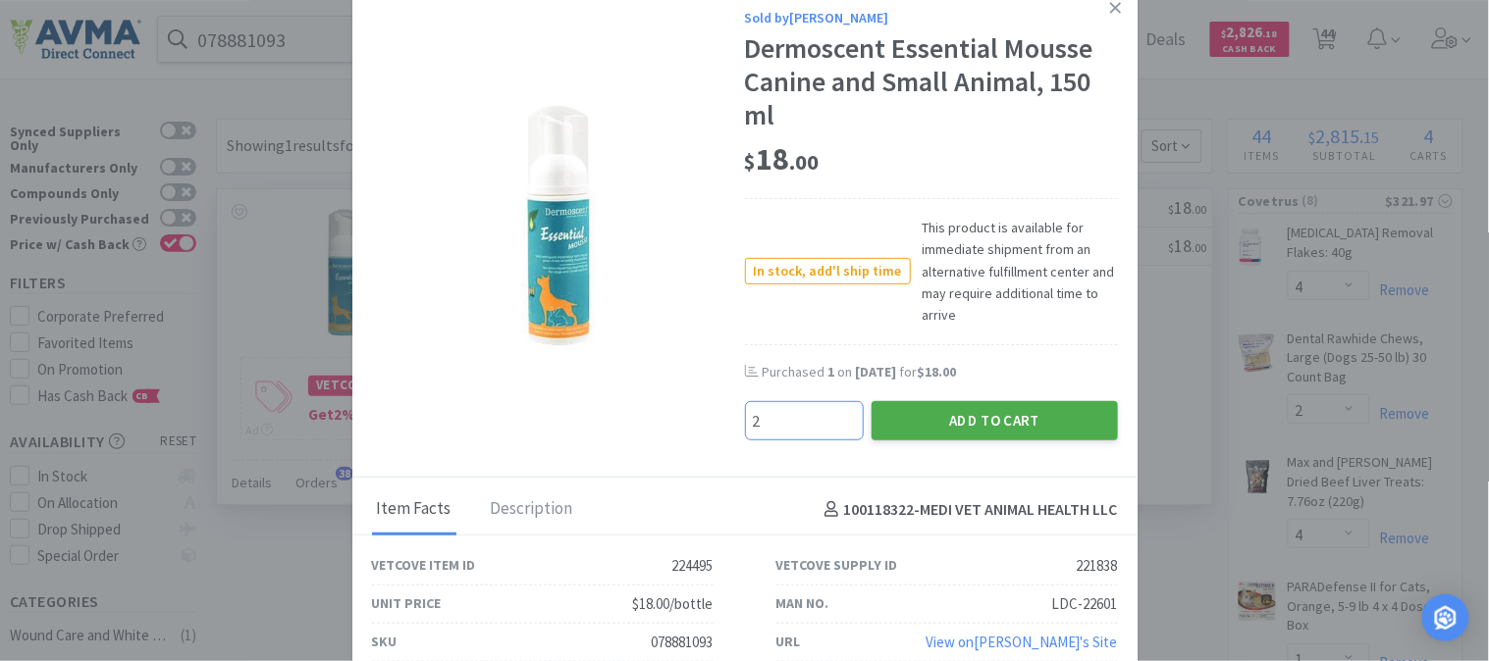
type input "2"
click at [974, 418] on button "Add to Cart" at bounding box center [994, 420] width 246 height 39
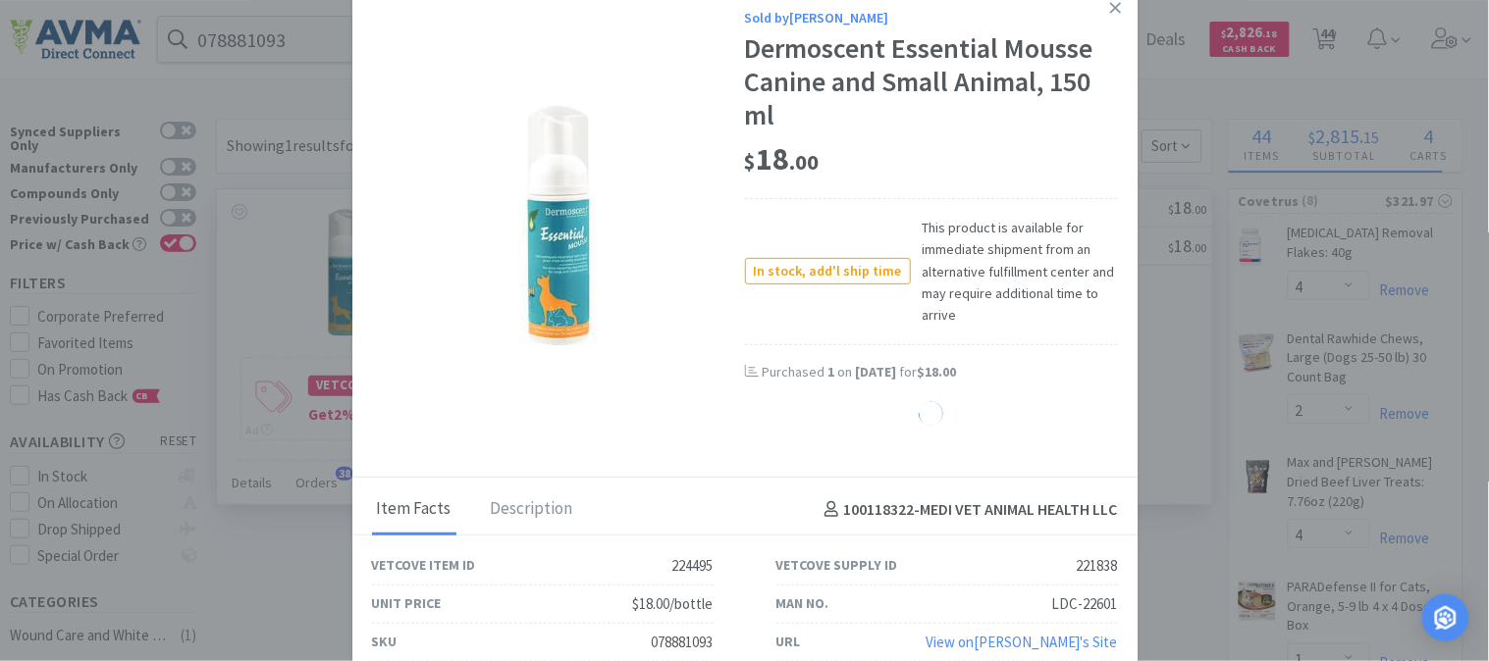
select select "2"
select select "1"
select select "3"
select select "5"
select select "1"
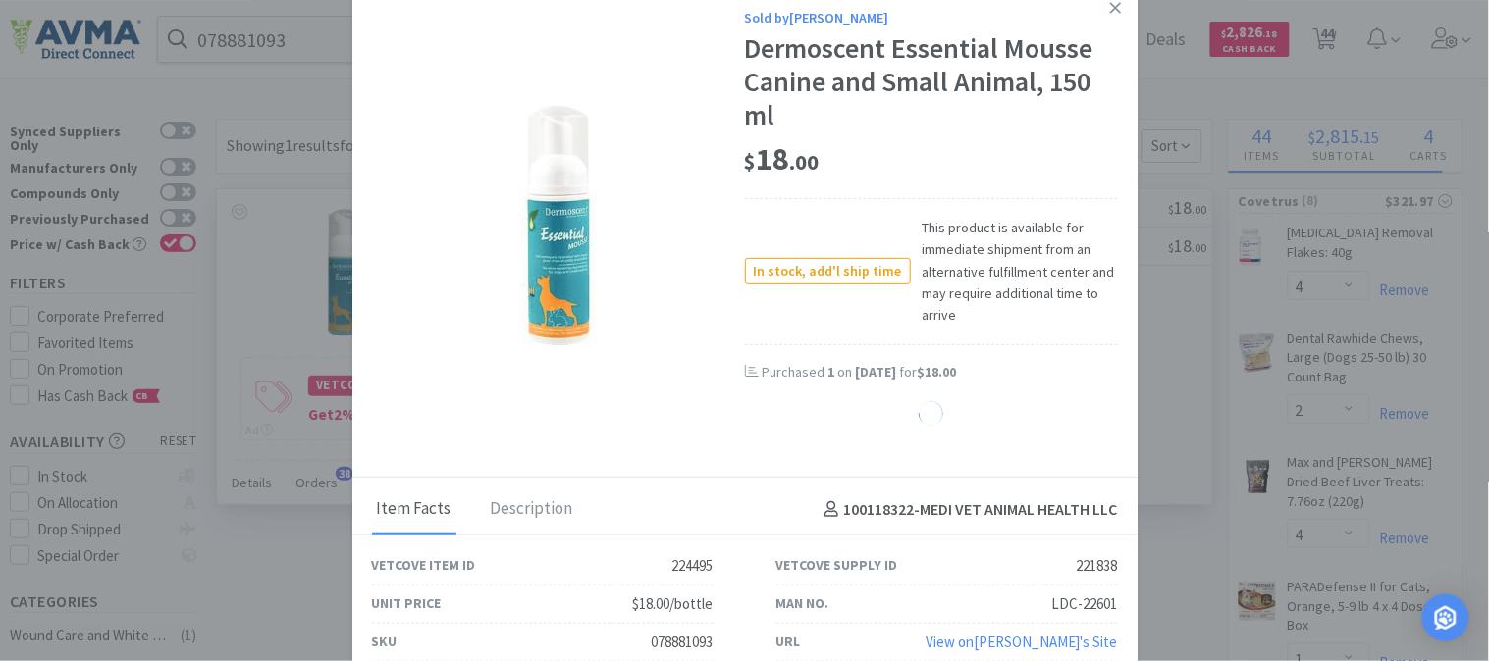
select select "1"
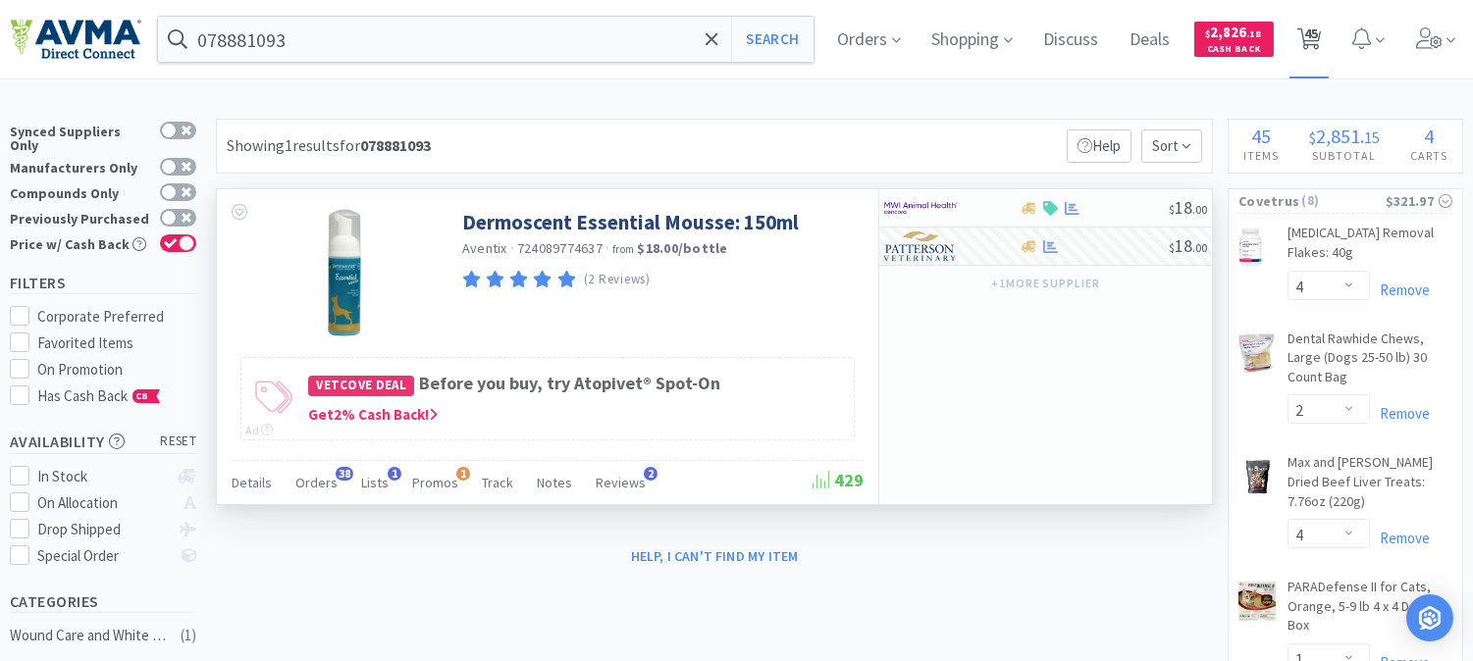
click at [1318, 36] on span "45" at bounding box center [1311, 33] width 14 height 79
select select "4"
select select "2"
select select "4"
select select "1"
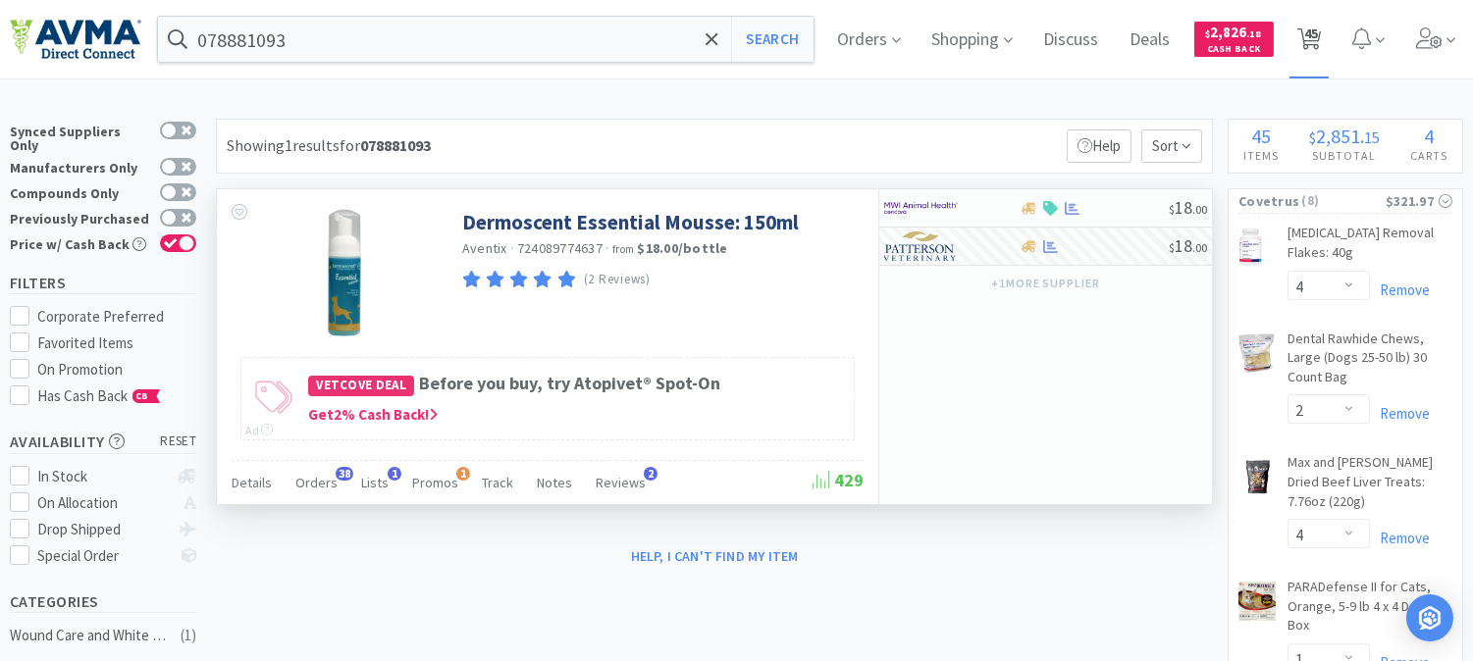
select select "2"
select select "1"
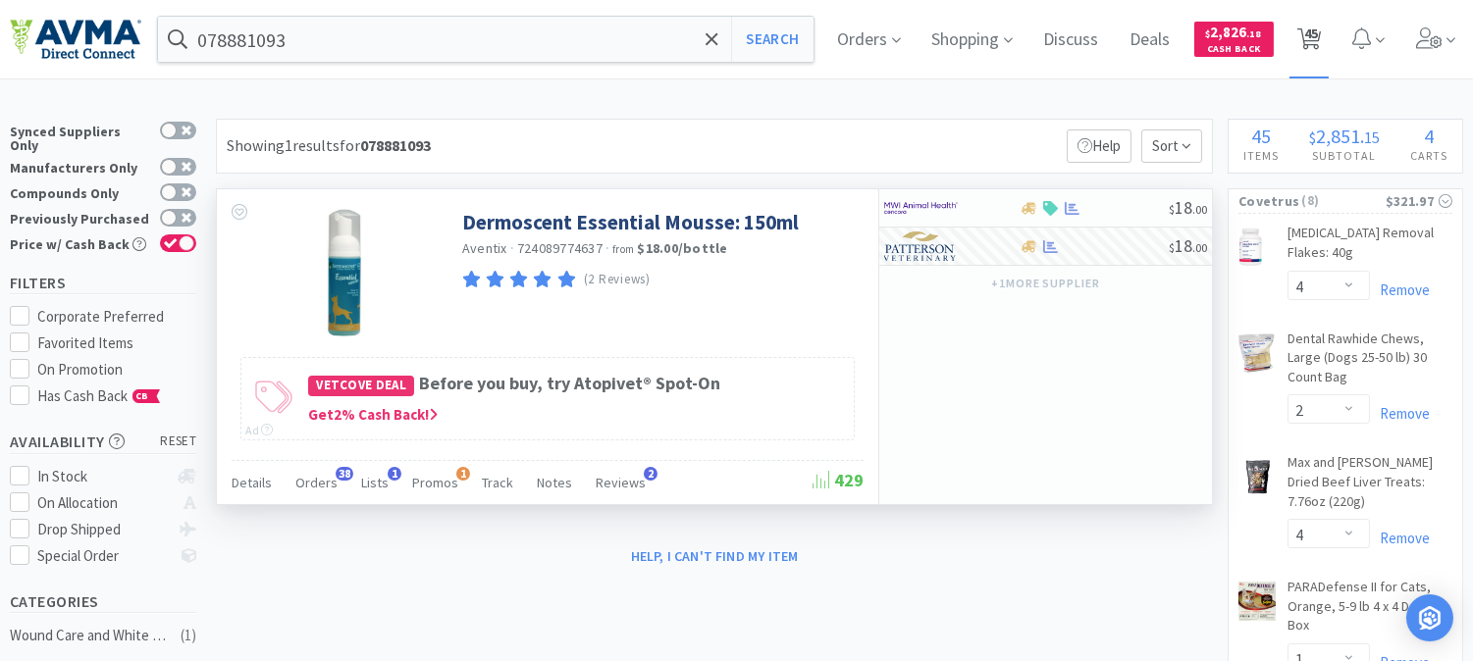
select select "4"
select select "1"
select select "2"
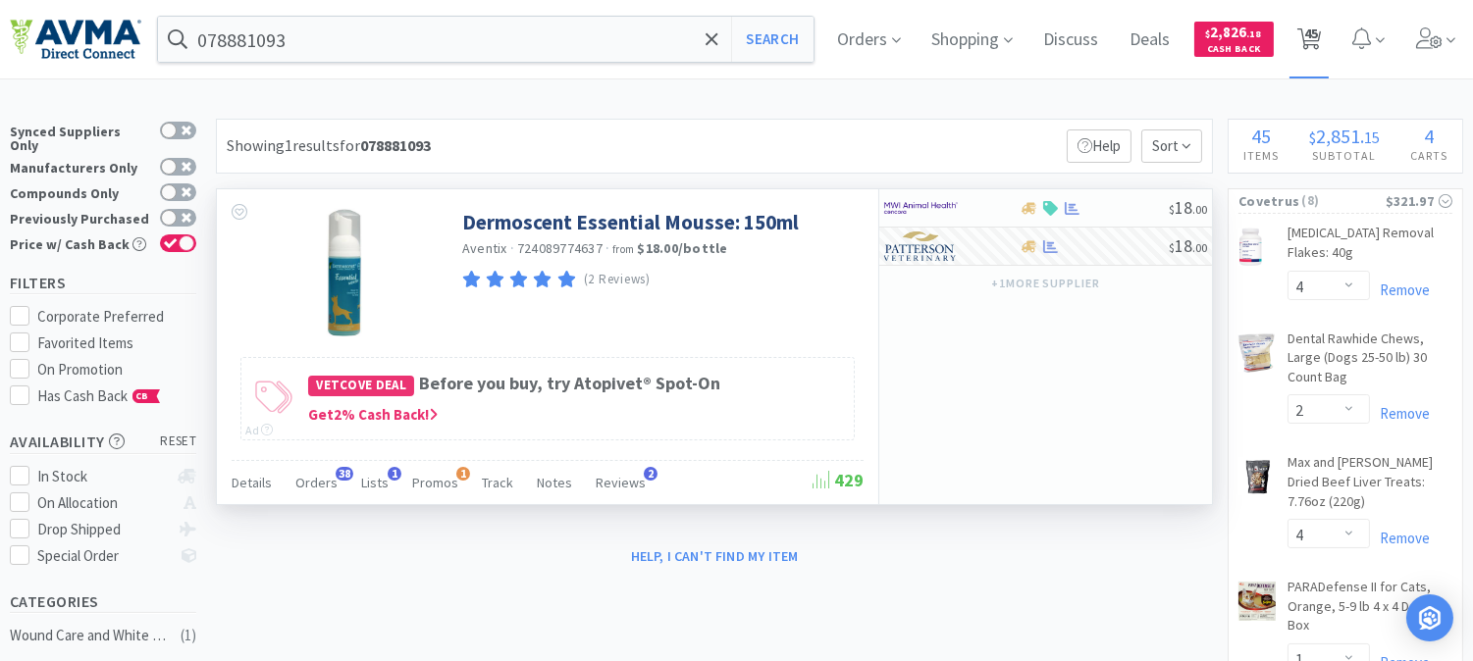
select select "1"
select select "2"
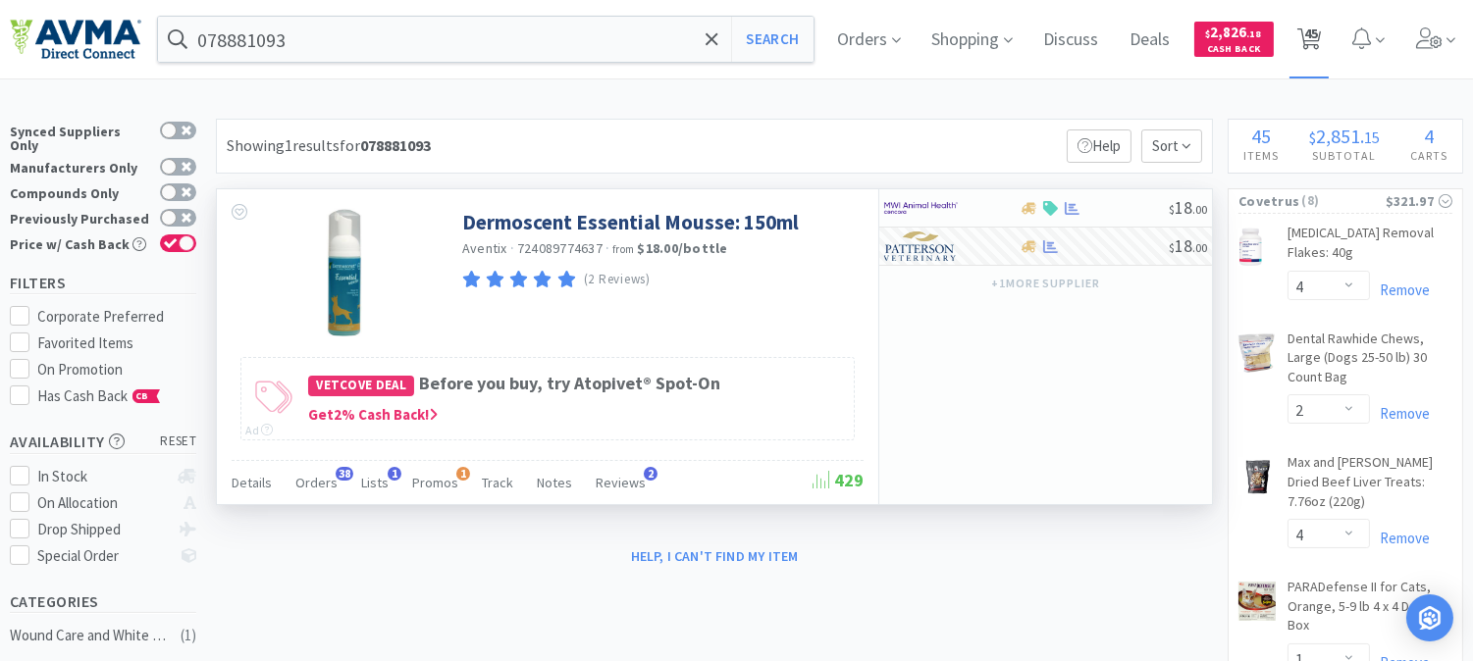
select select "10"
select select "1"
select select "2"
select select "1"
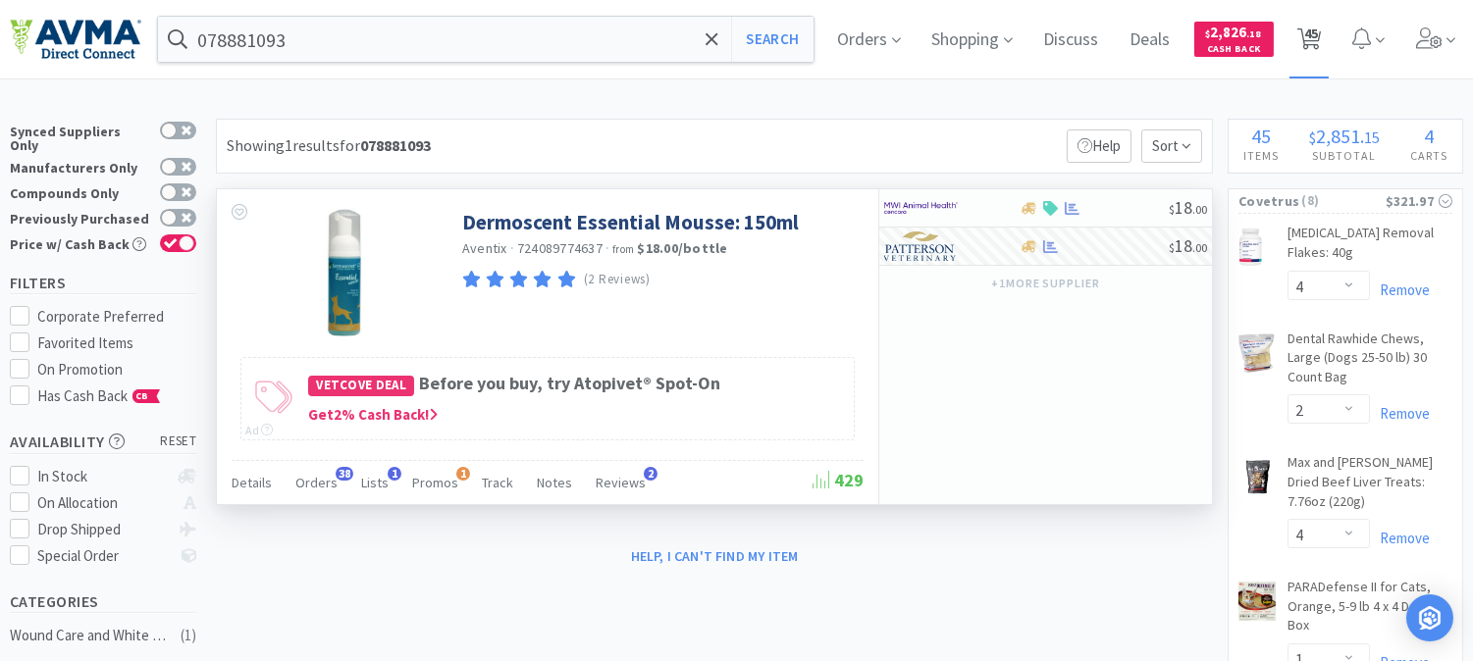
select select "1"
select select "2"
select select "1"
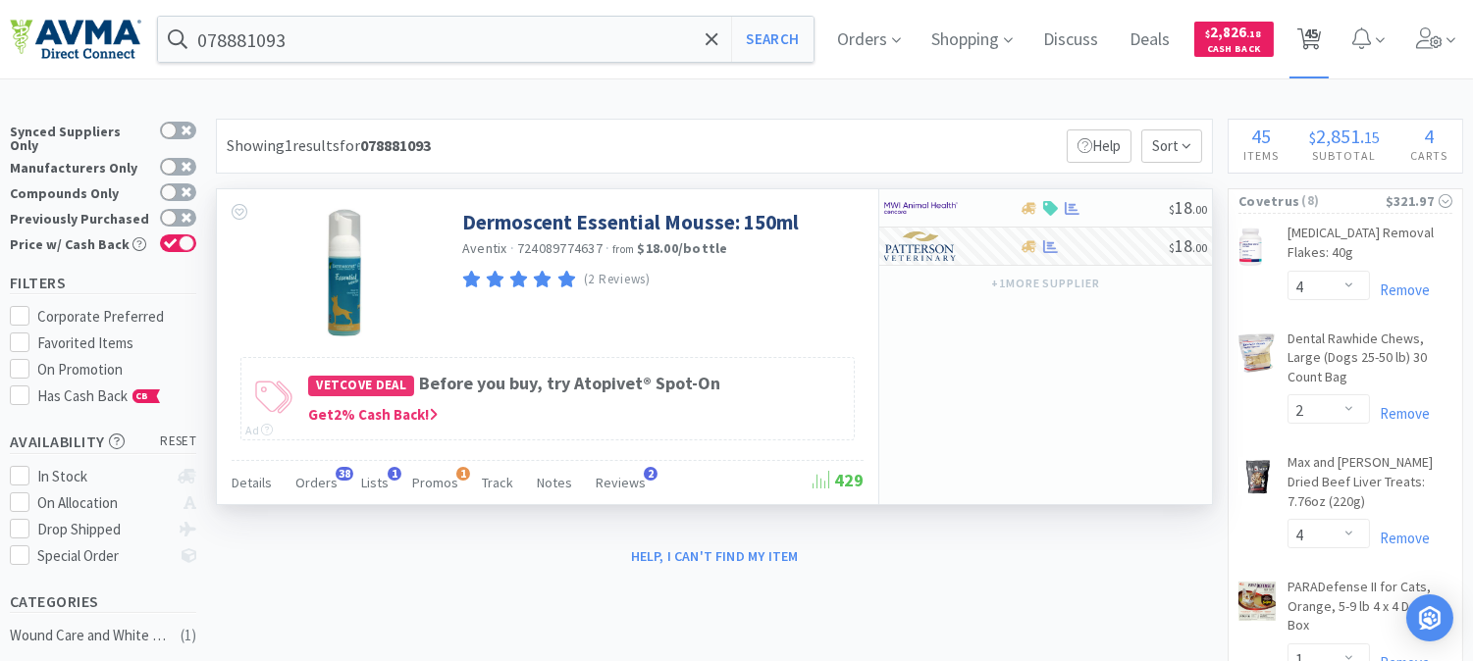
select select "1"
select select "3"
select select "1"
select select "5"
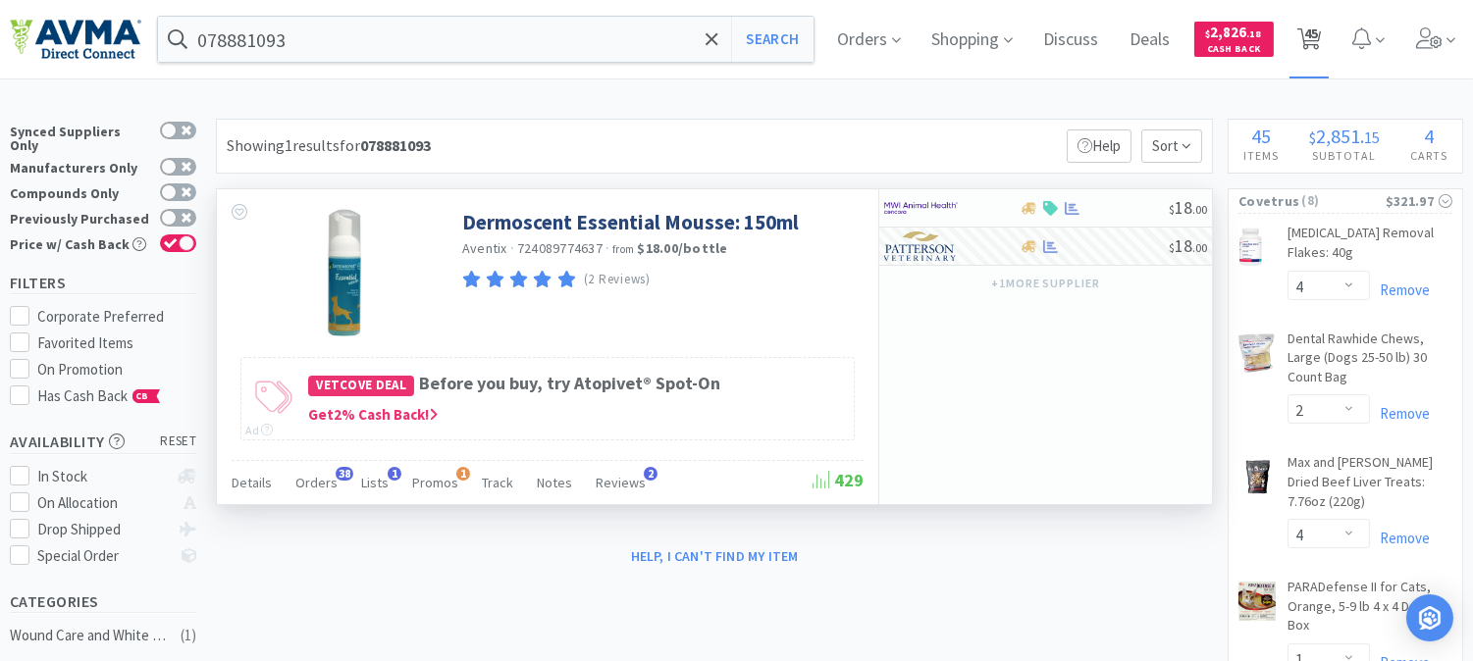
select select "1"
select select "6"
select select "8"
select select "3"
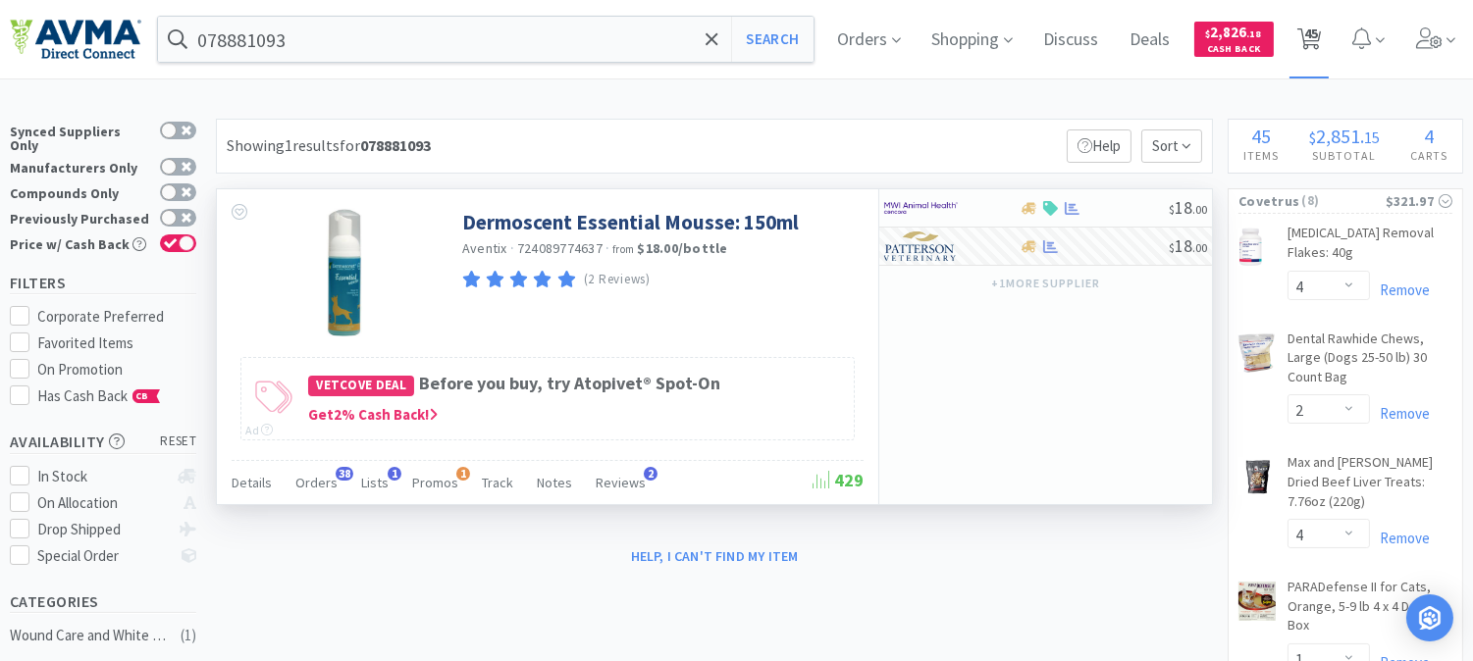
select select "1"
select select "6"
select select "1"
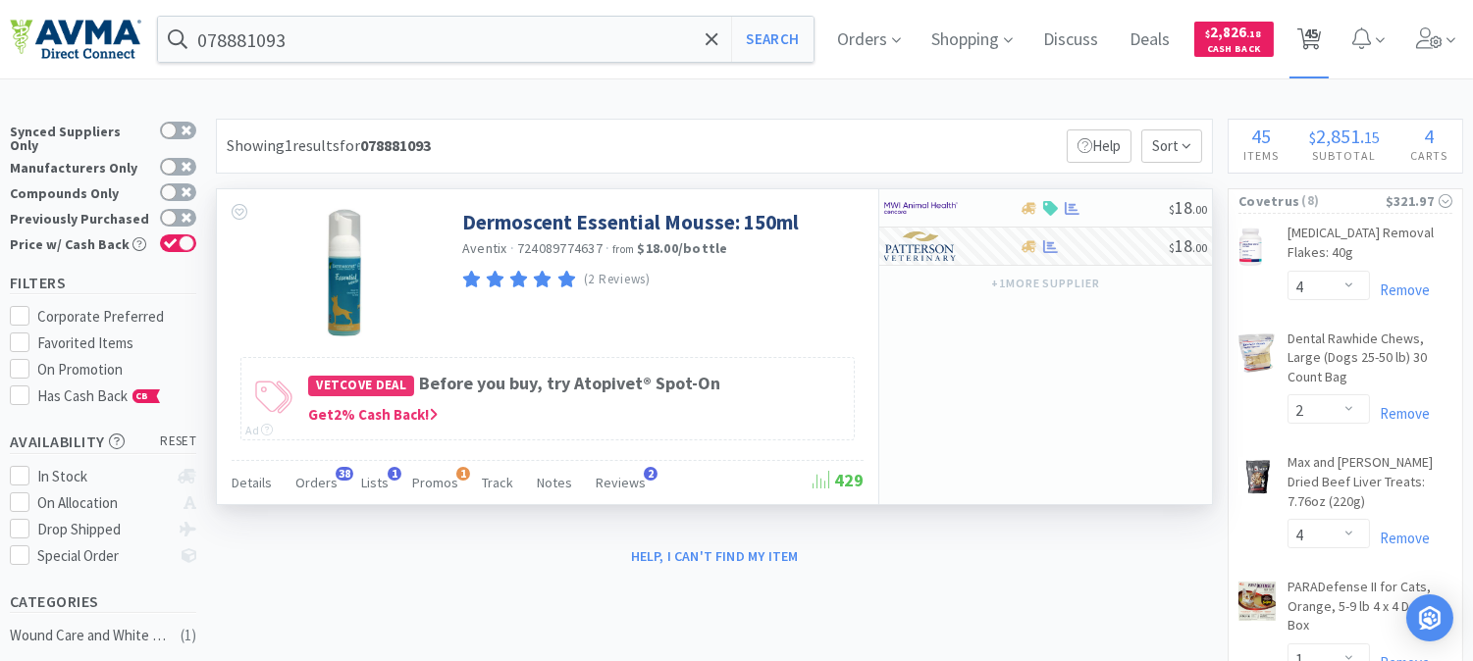
select select "2"
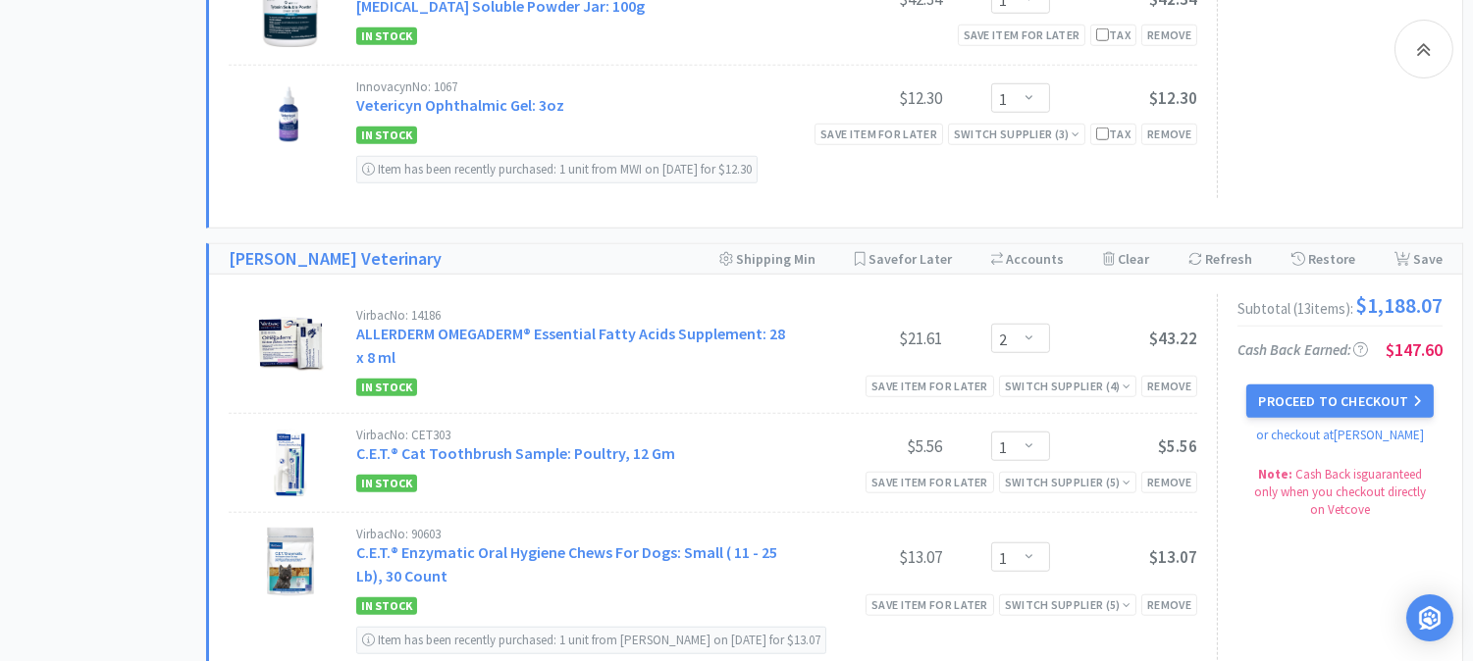
scroll to position [2944, 0]
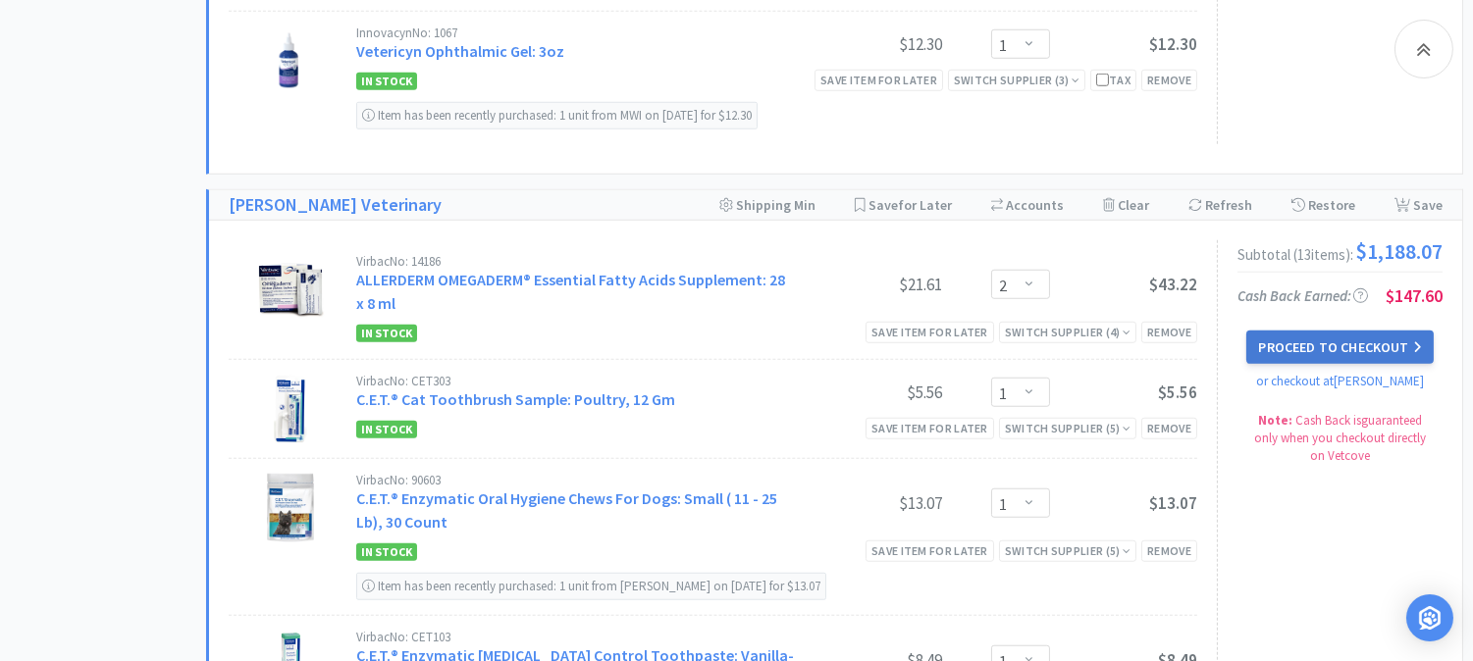
click at [1322, 360] on button "Proceed to Checkout" at bounding box center [1339, 347] width 186 height 33
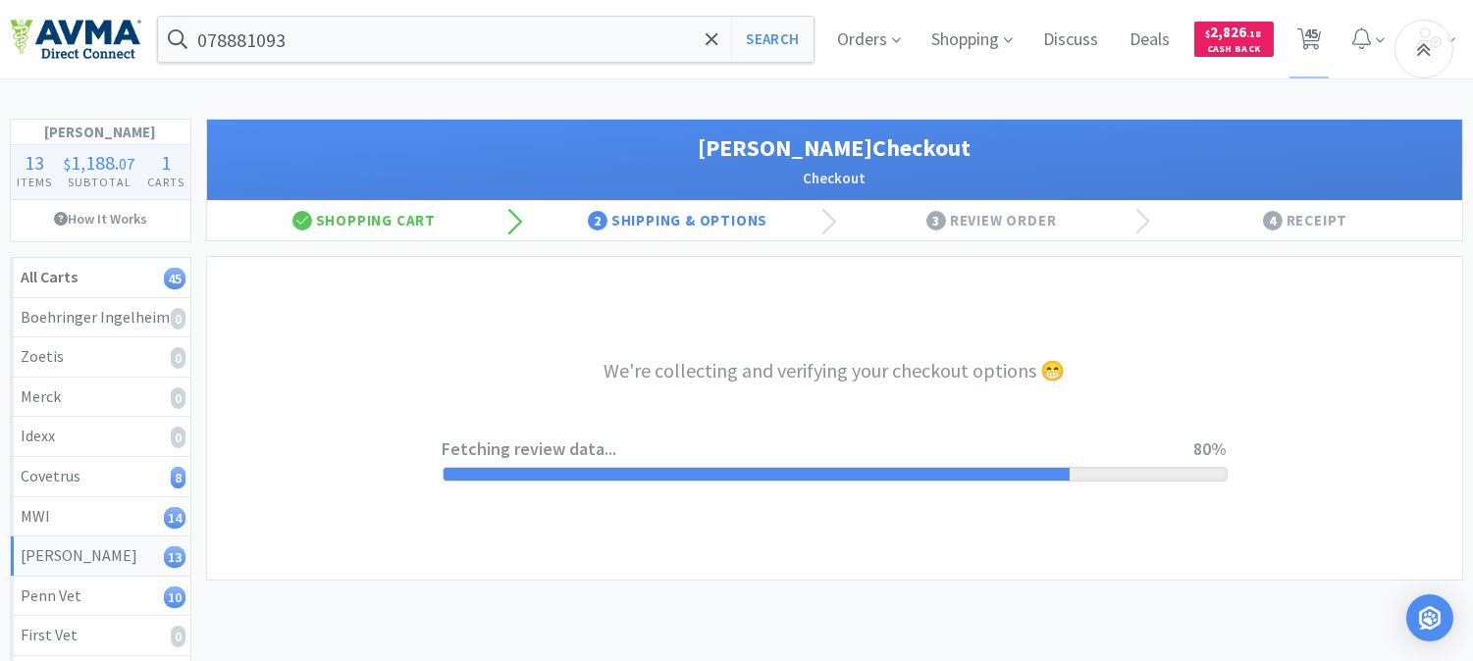
select select "1"
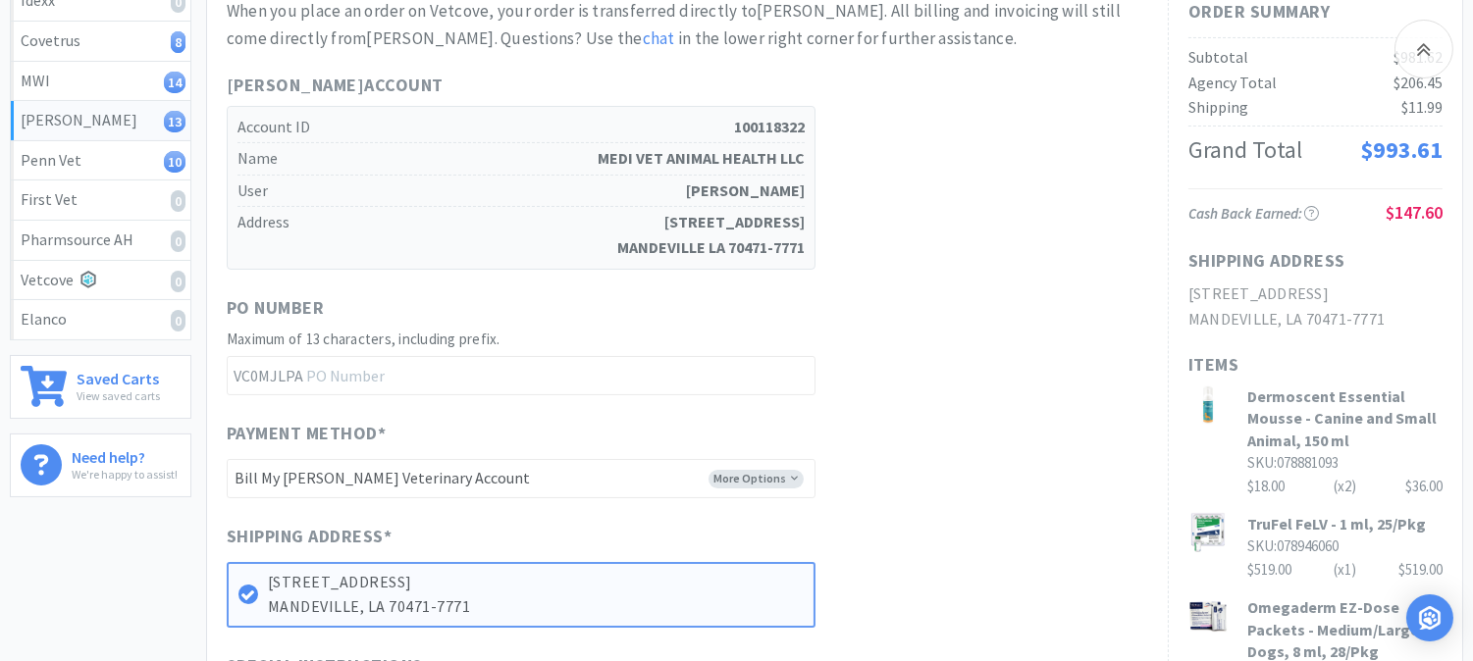
scroll to position [545, 0]
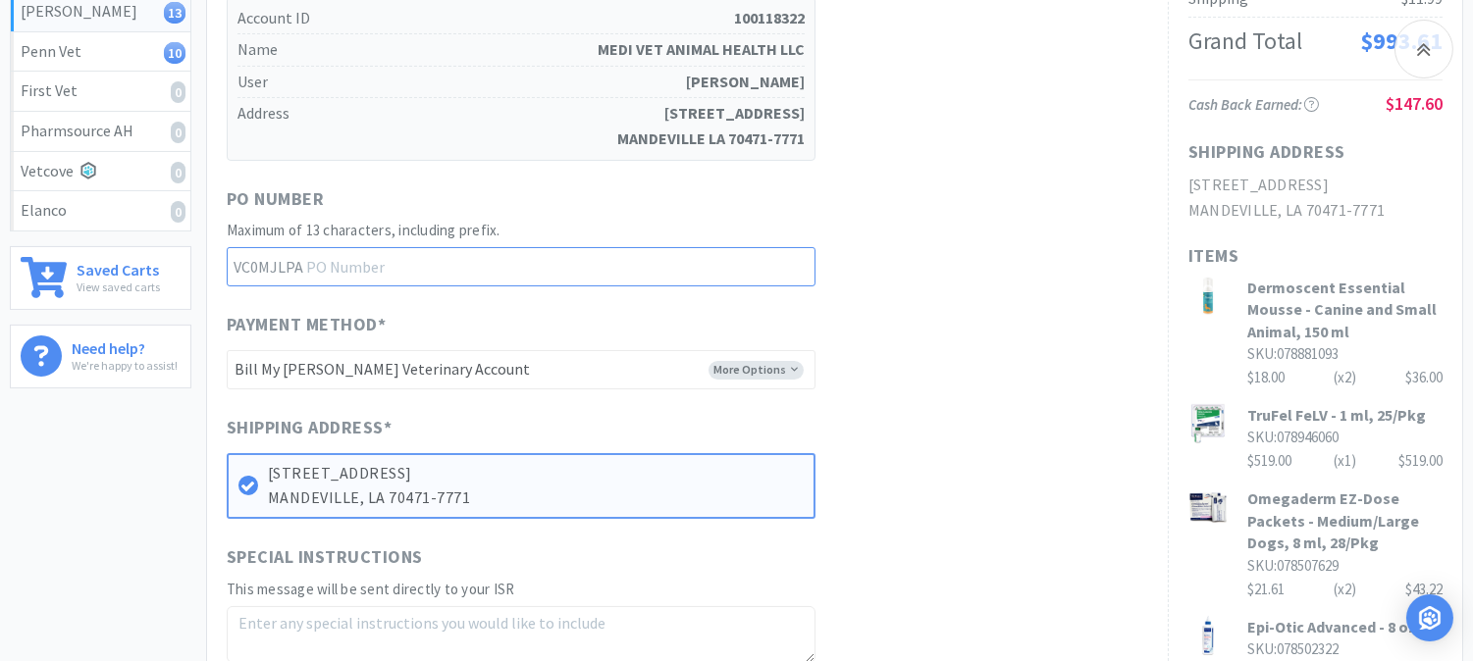
click at [443, 247] on input "text" at bounding box center [521, 266] width 589 height 39
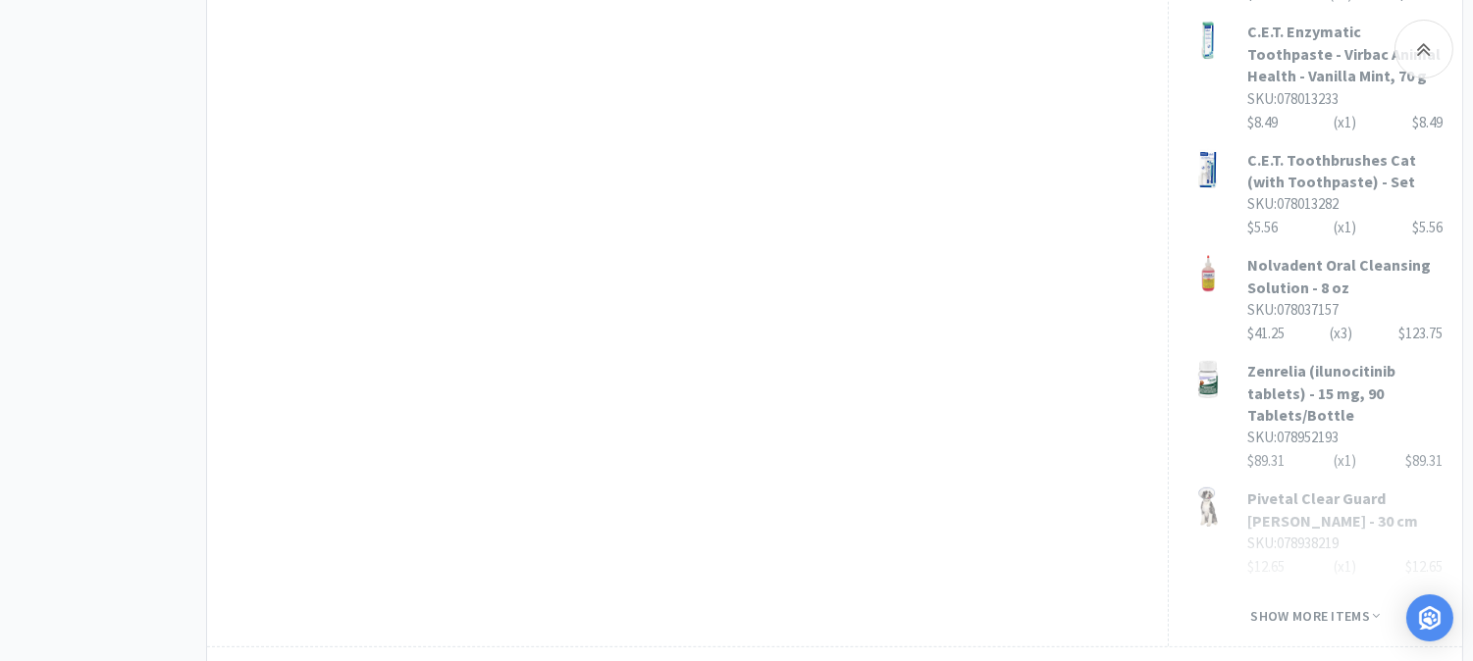
scroll to position [1526, 0]
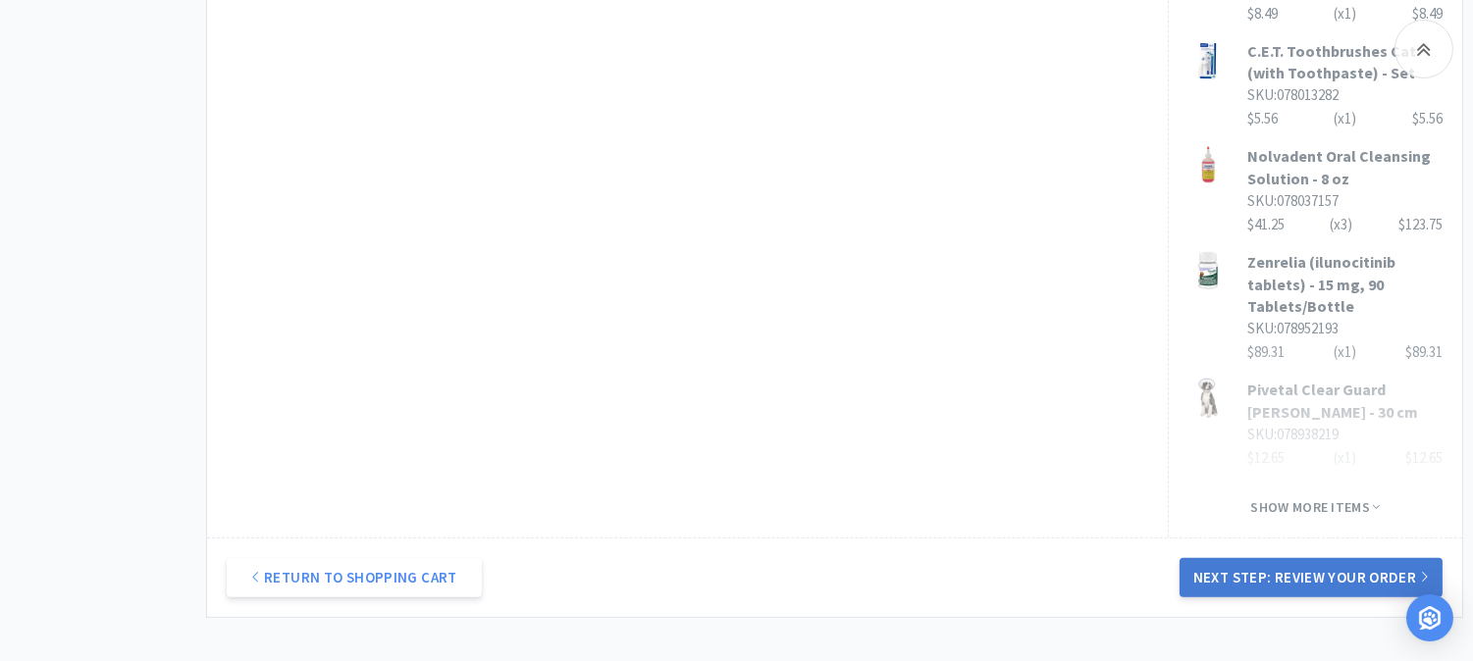
type input "52407"
click at [1306, 558] on button "Next Step: Review Your Order" at bounding box center [1311, 577] width 263 height 39
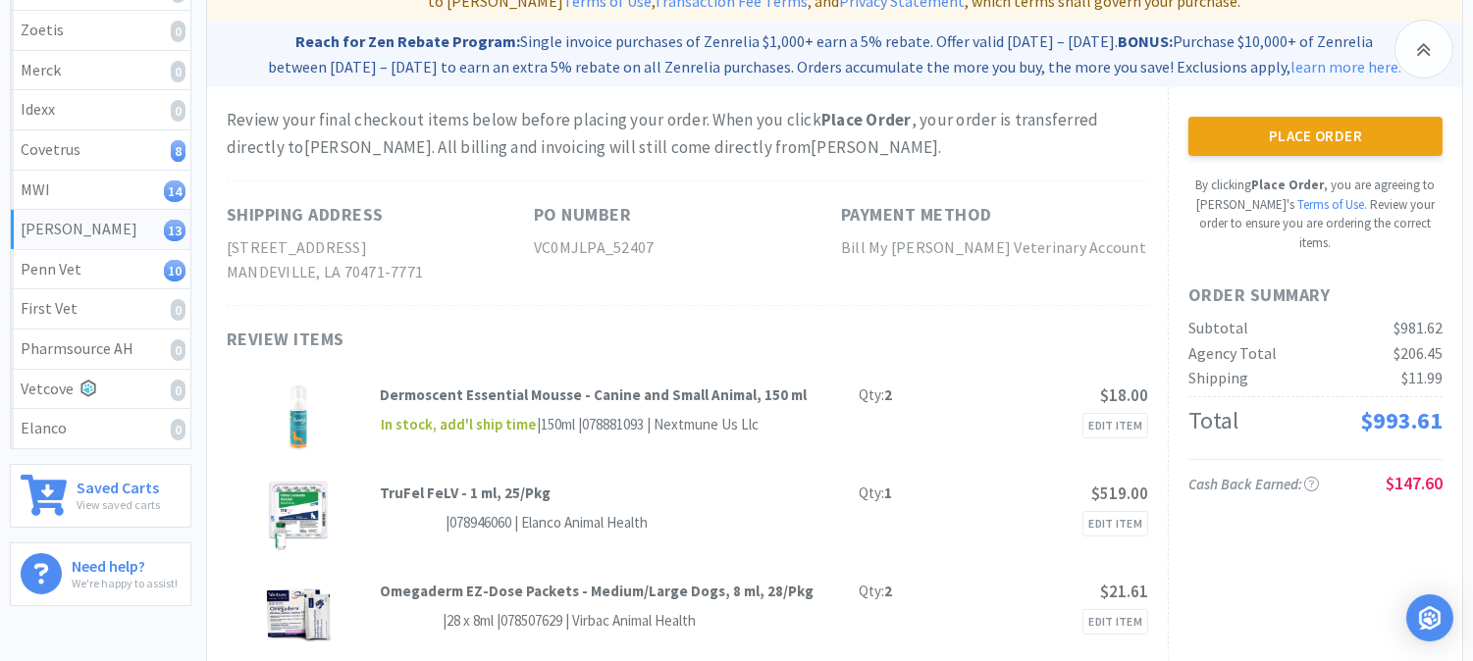
scroll to position [218, 0]
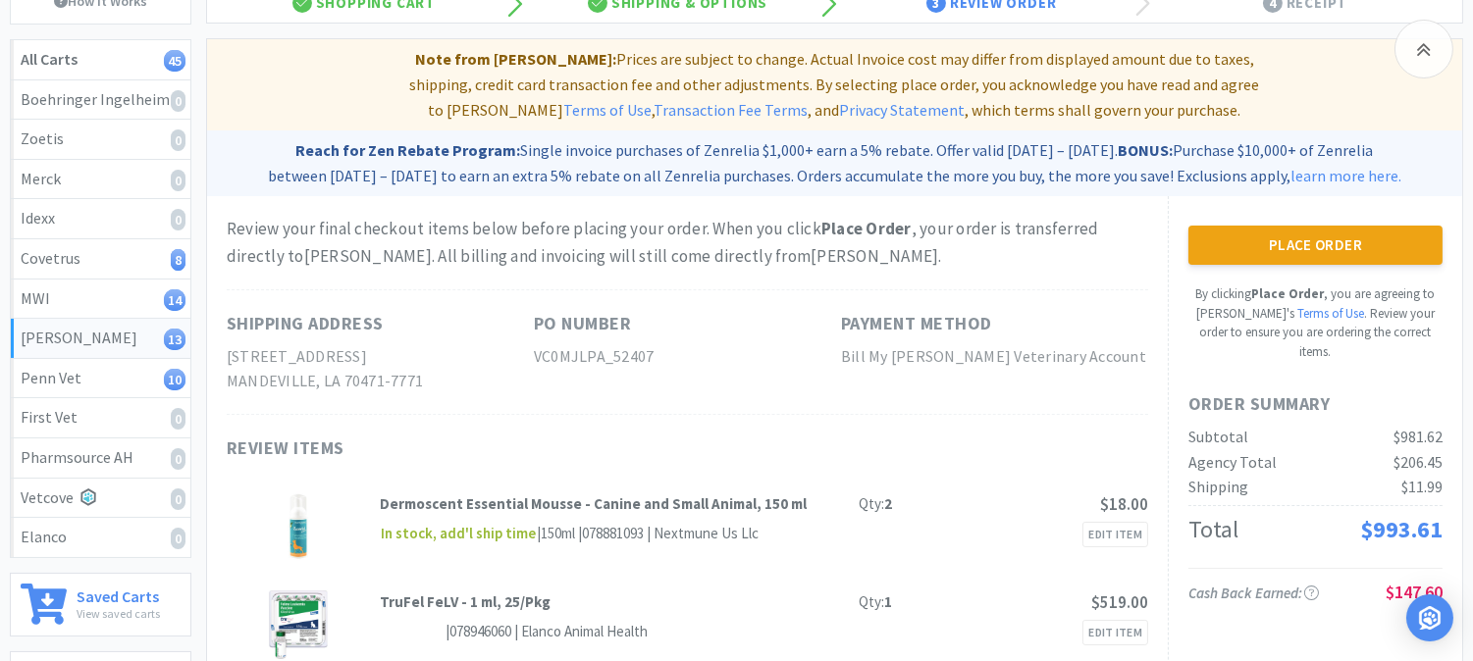
click at [1310, 226] on button "Place Order" at bounding box center [1315, 245] width 254 height 39
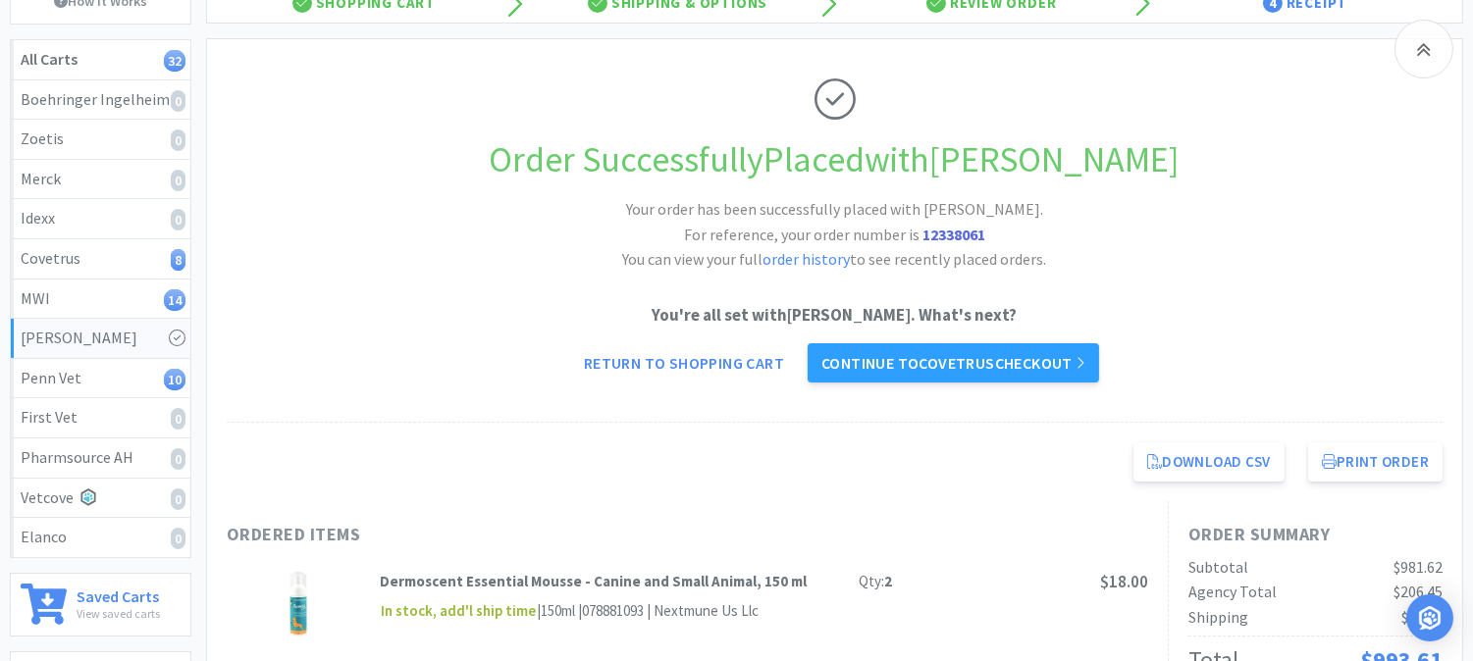
click at [945, 232] on strong "12338061" at bounding box center [953, 235] width 63 height 20
copy strong "12338061"
